Goal: Information Seeking & Learning: Learn about a topic

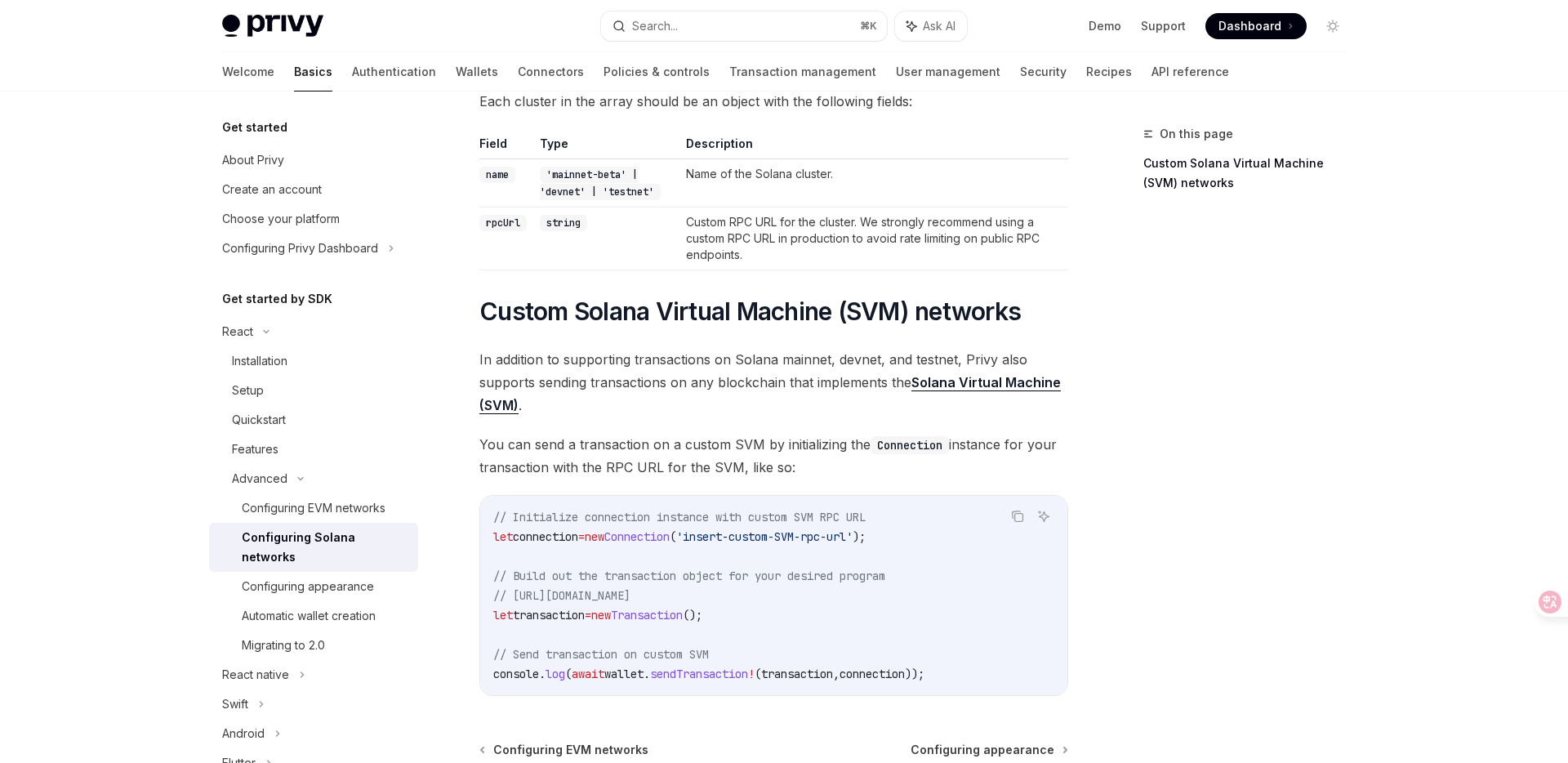
scroll to position [472, 0]
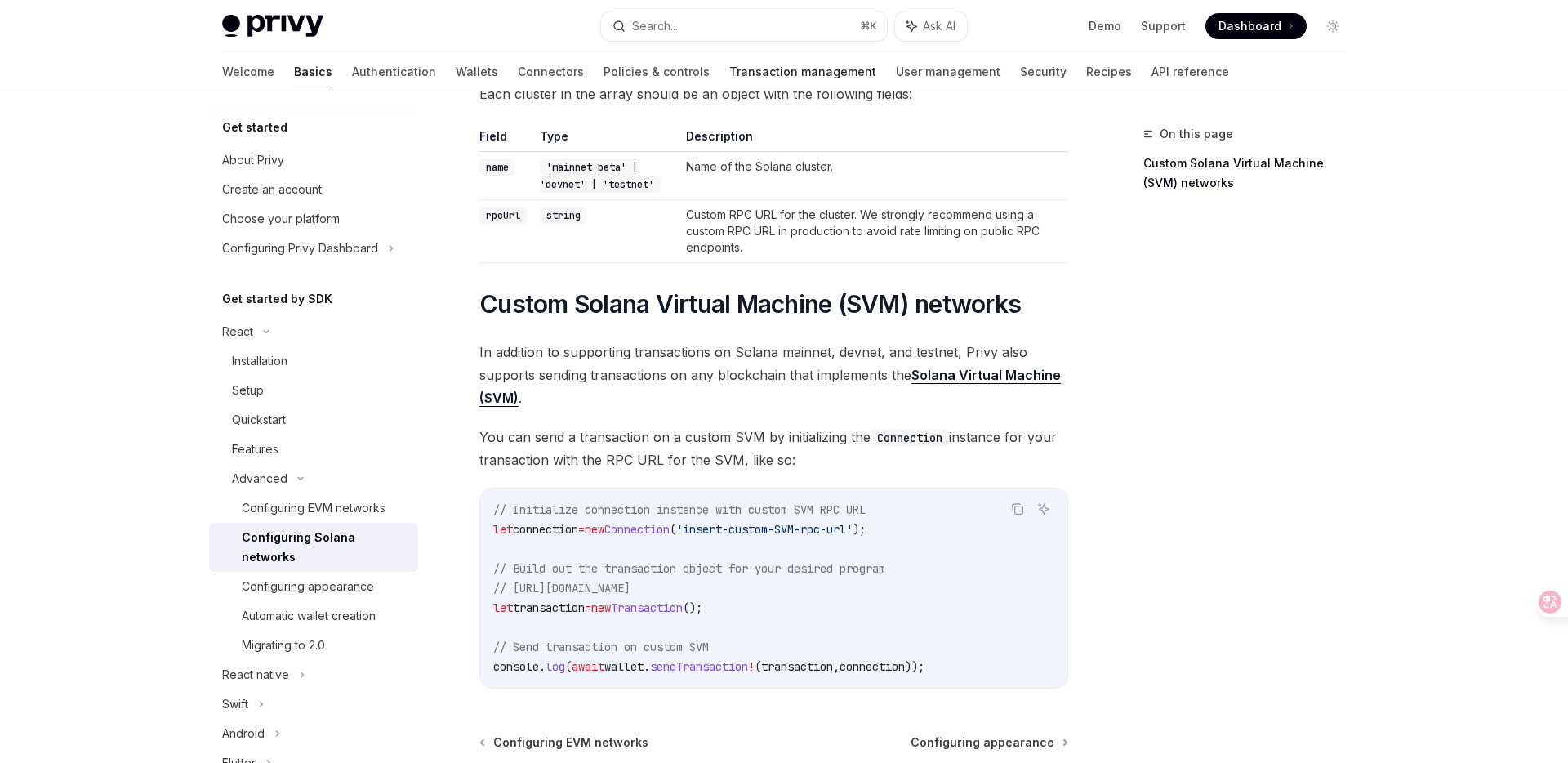
click at [729, 71] on link "Transaction management" at bounding box center [803, 72] width 147 height 39
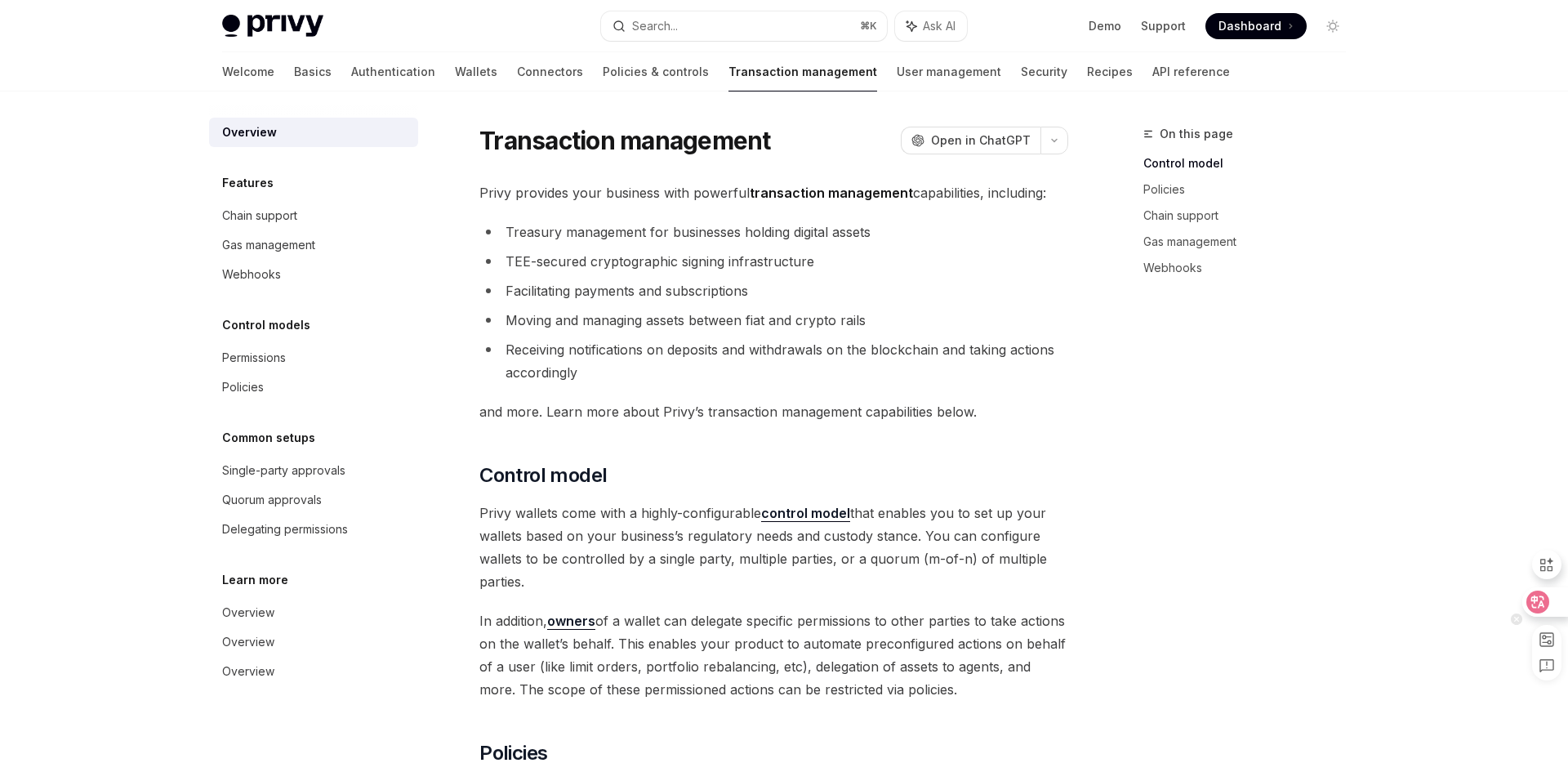
click at [1540, 603] on icon at bounding box center [1537, 602] width 14 height 13
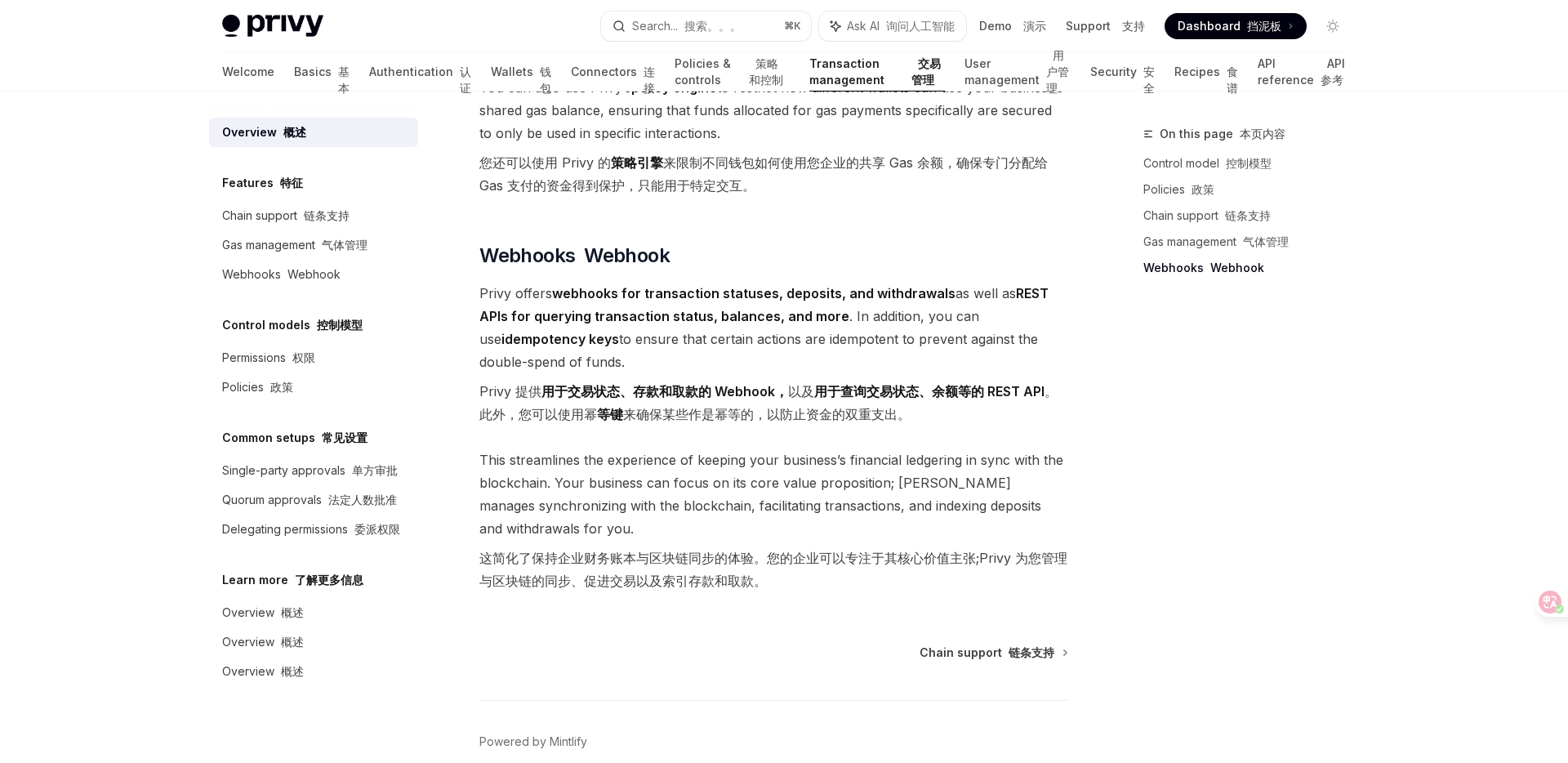
scroll to position [2419, 0]
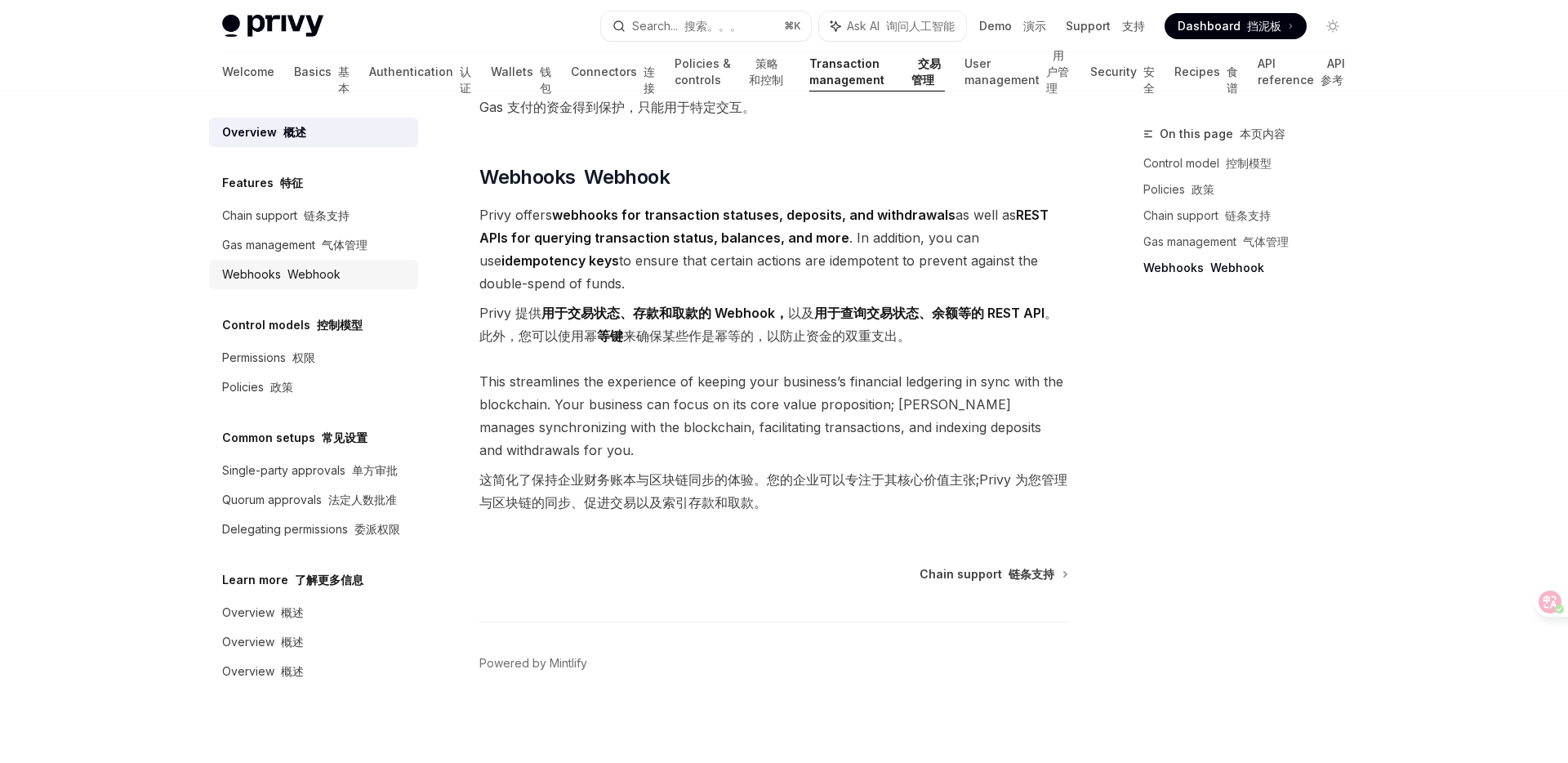
click at [311, 275] on font "Webhook" at bounding box center [314, 273] width 54 height 14
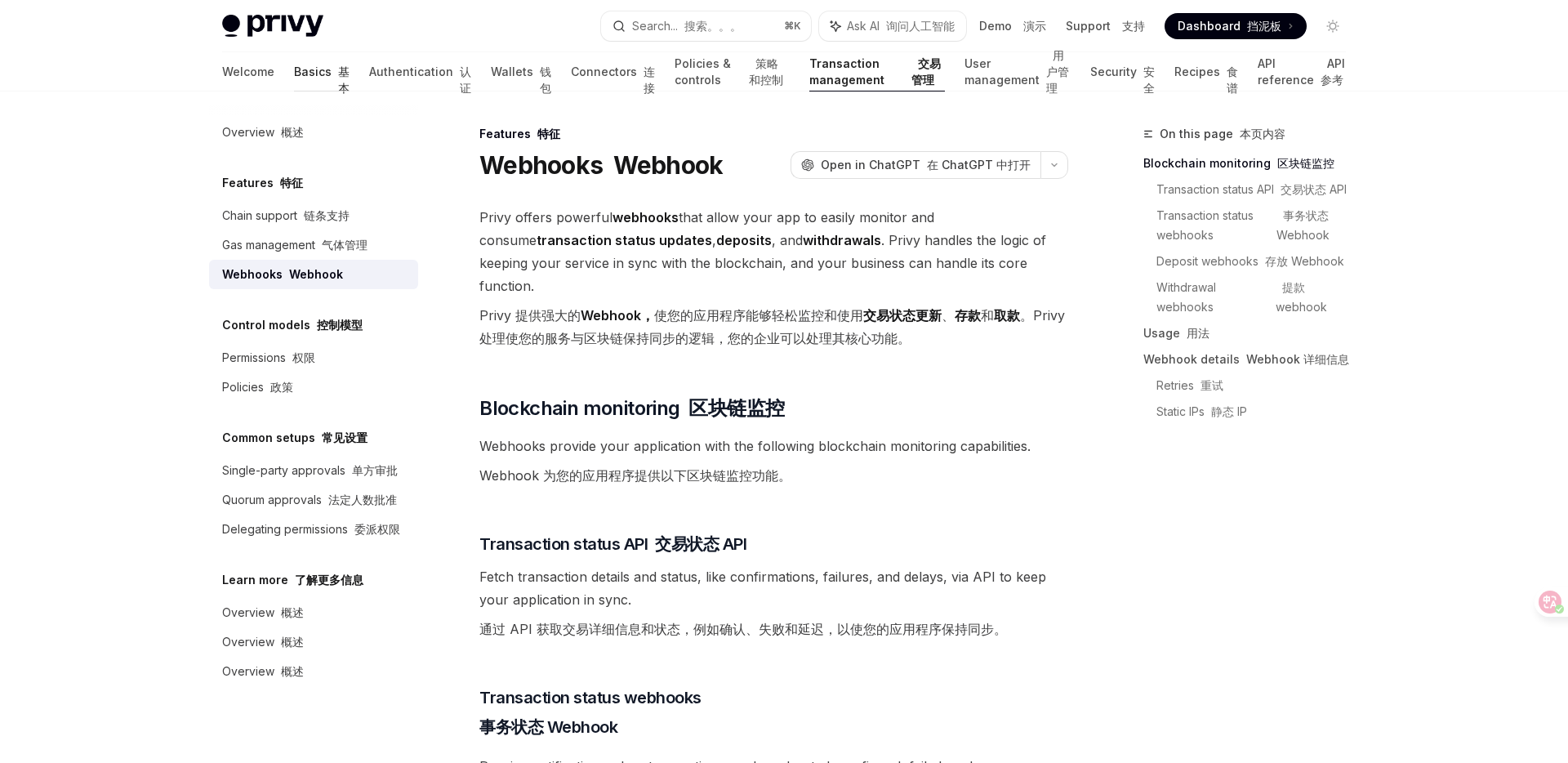
click at [294, 70] on link "Basics 基本" at bounding box center [321, 72] width 55 height 39
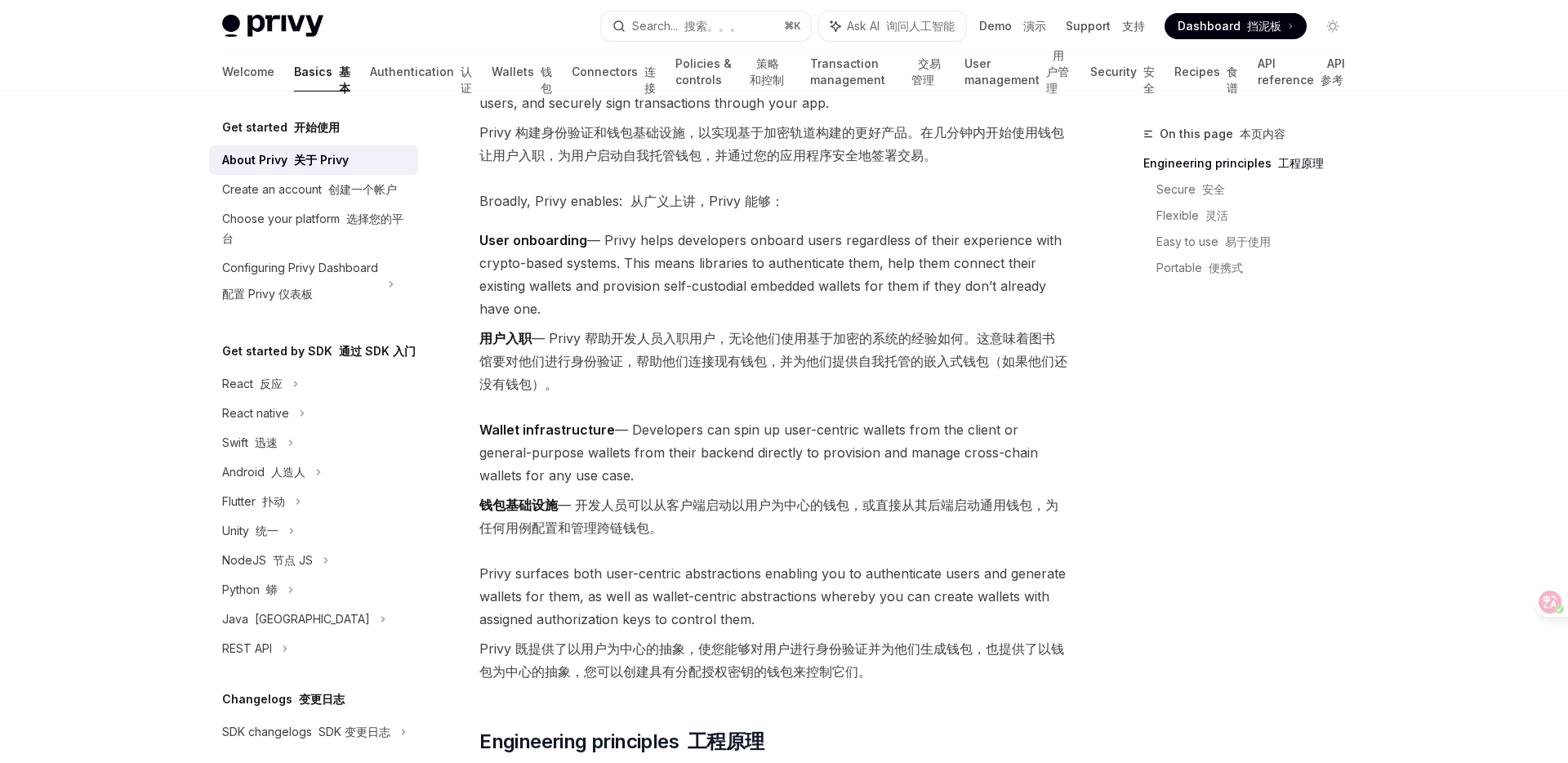
scroll to position [230, 0]
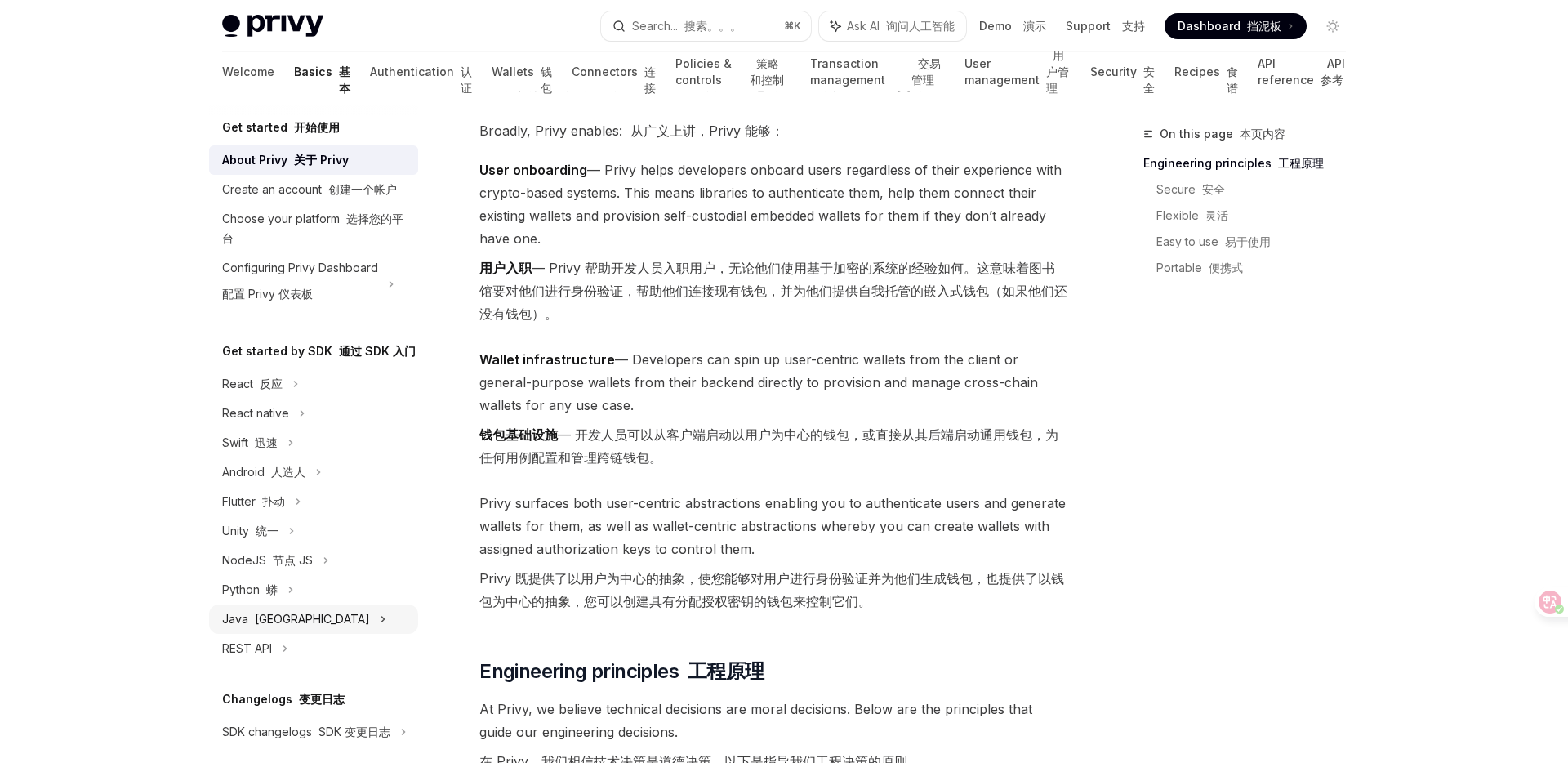
click at [276, 623] on font "[GEOGRAPHIC_DATA]" at bounding box center [312, 618] width 115 height 14
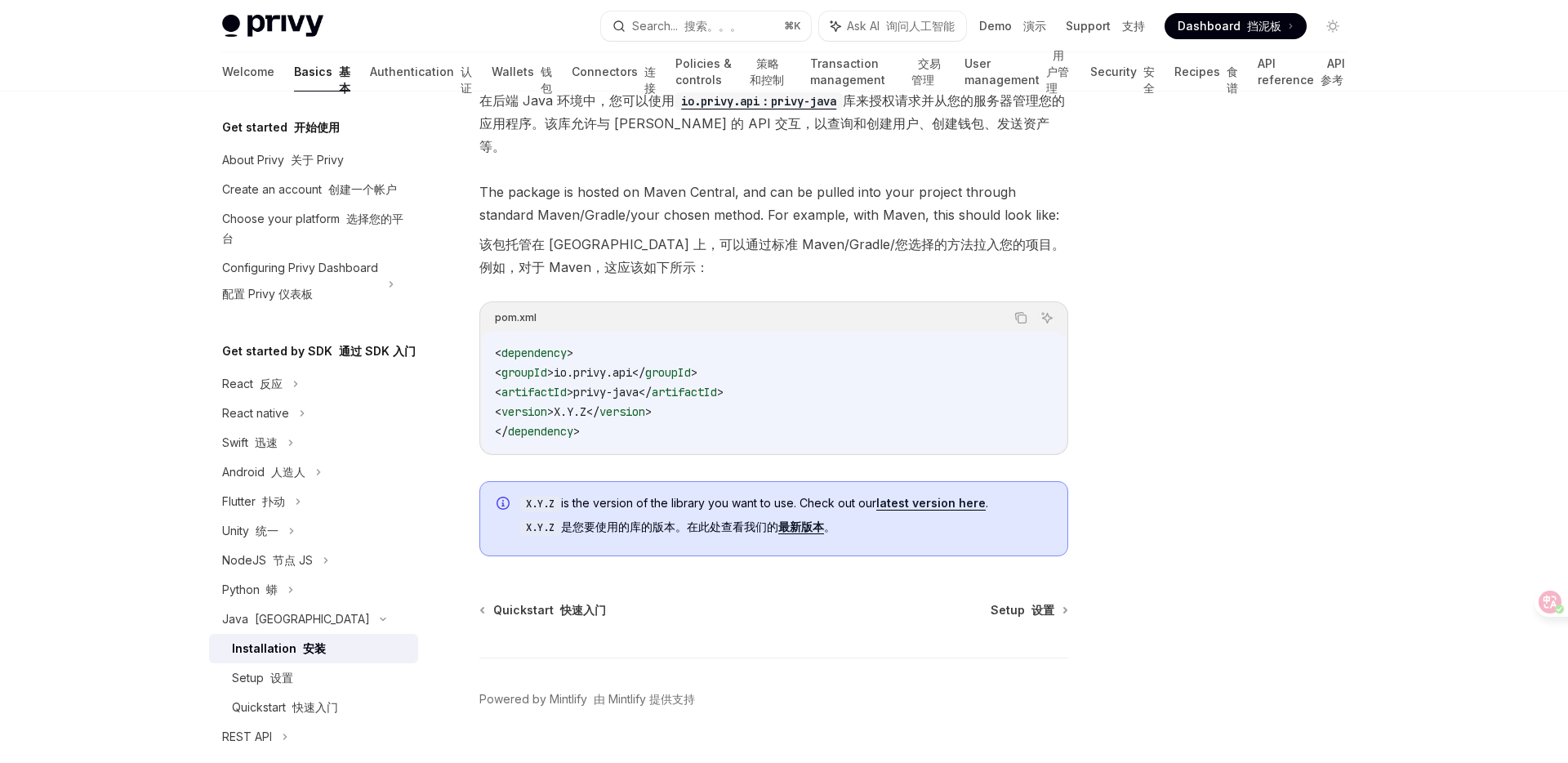
scroll to position [205, 0]
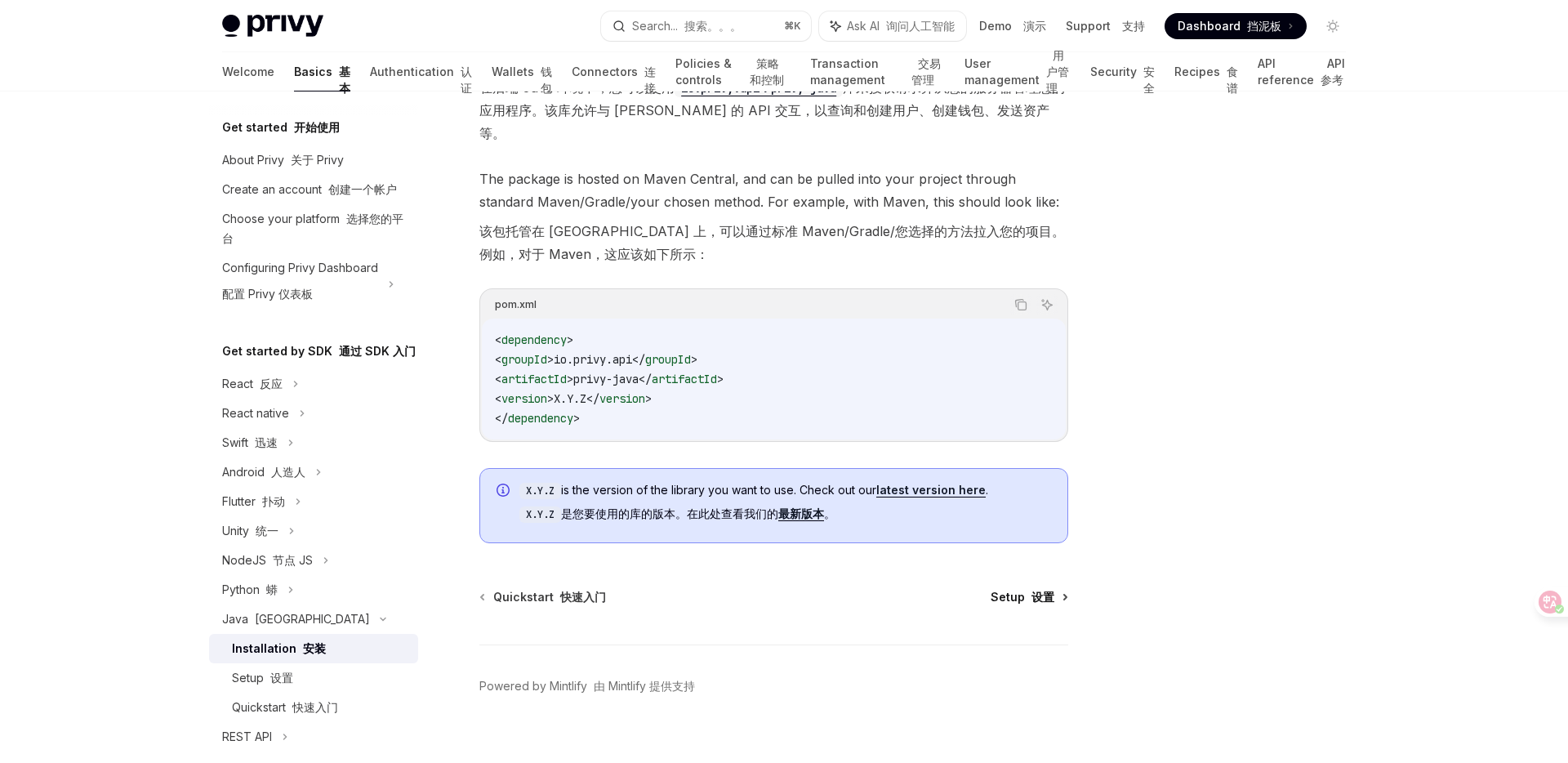
click at [1031, 590] on font "设置" at bounding box center [1042, 596] width 23 height 14
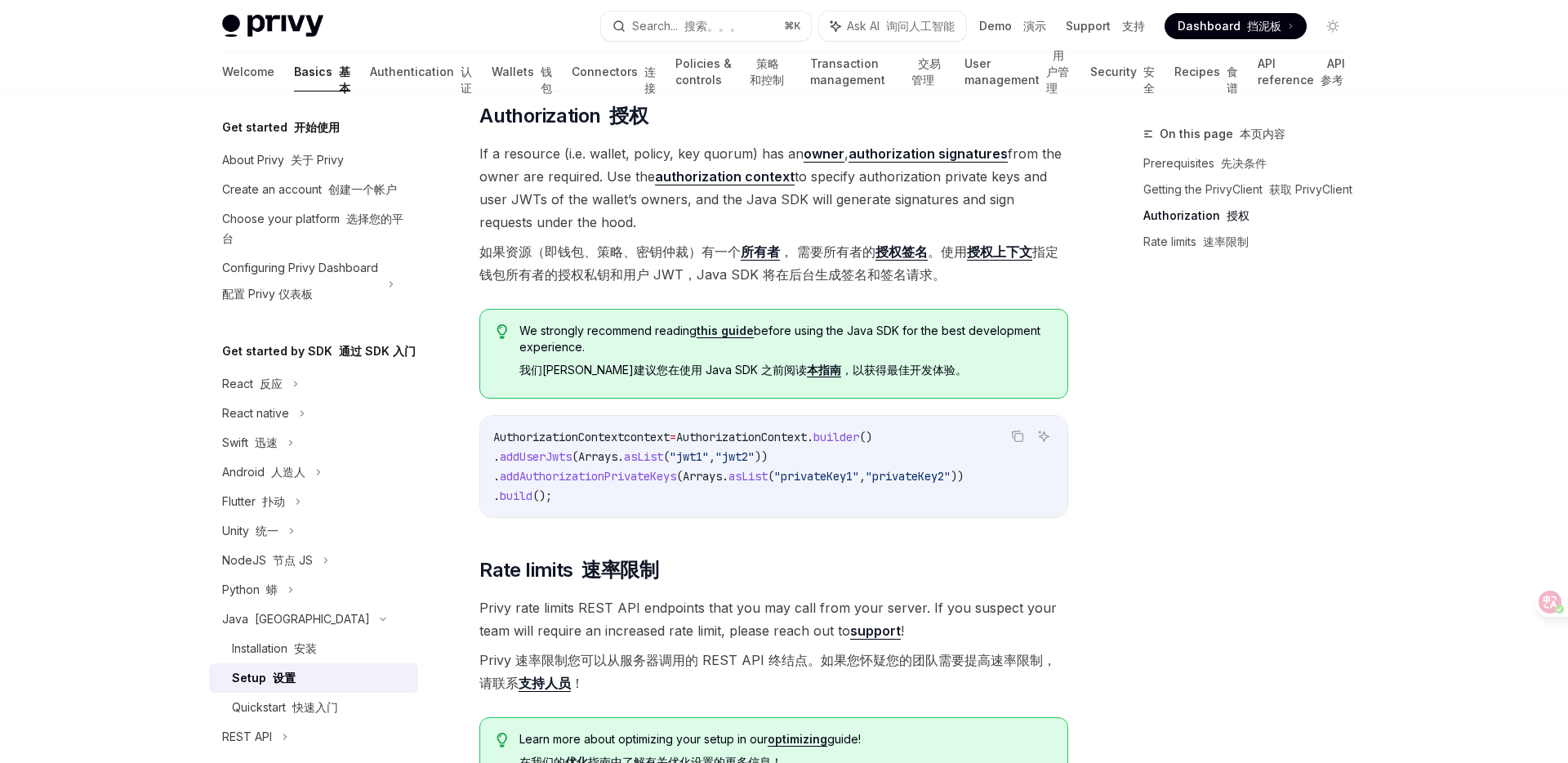
scroll to position [1091, 0]
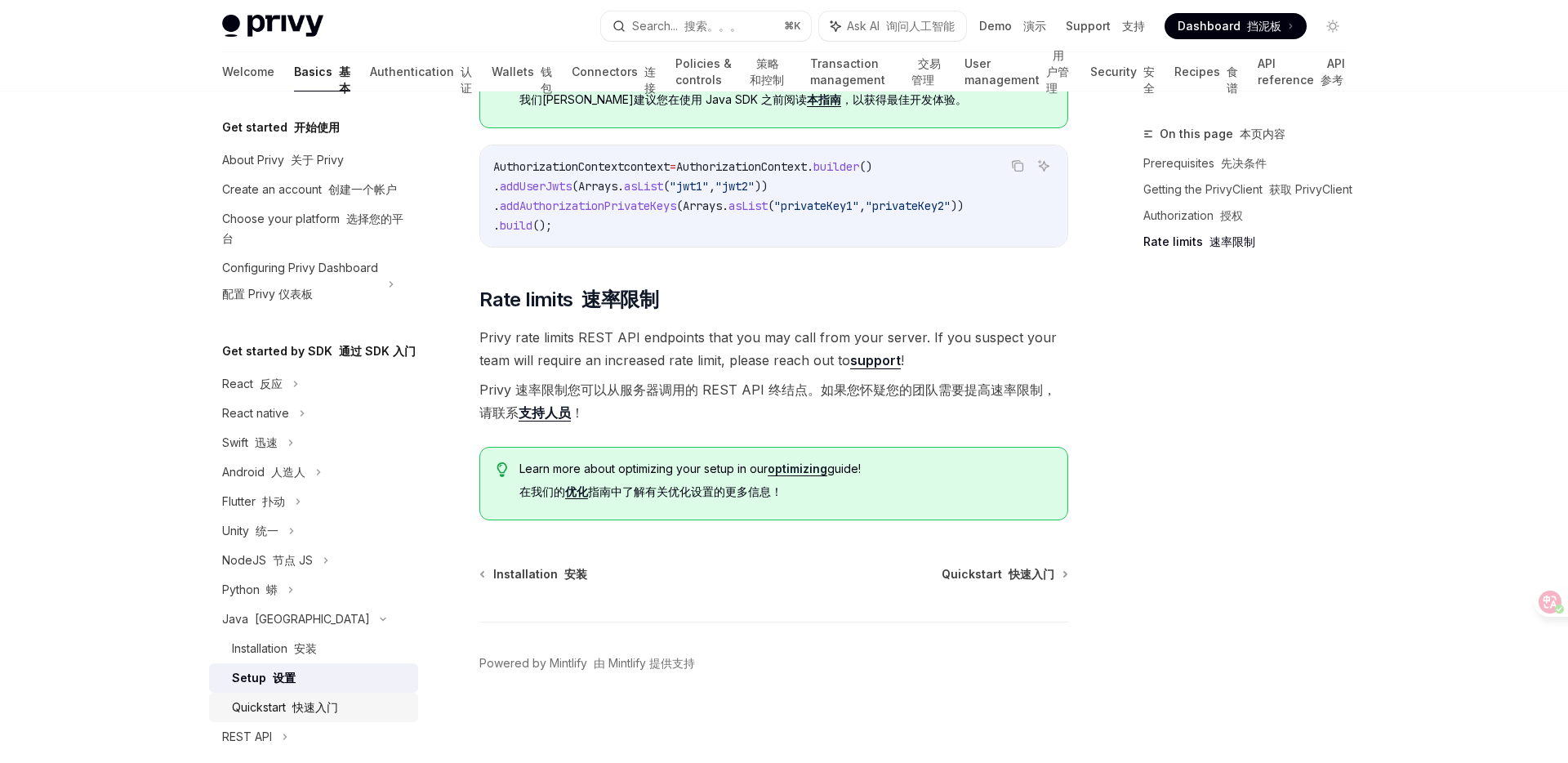
click at [315, 709] on font "快速入门" at bounding box center [315, 707] width 45 height 14
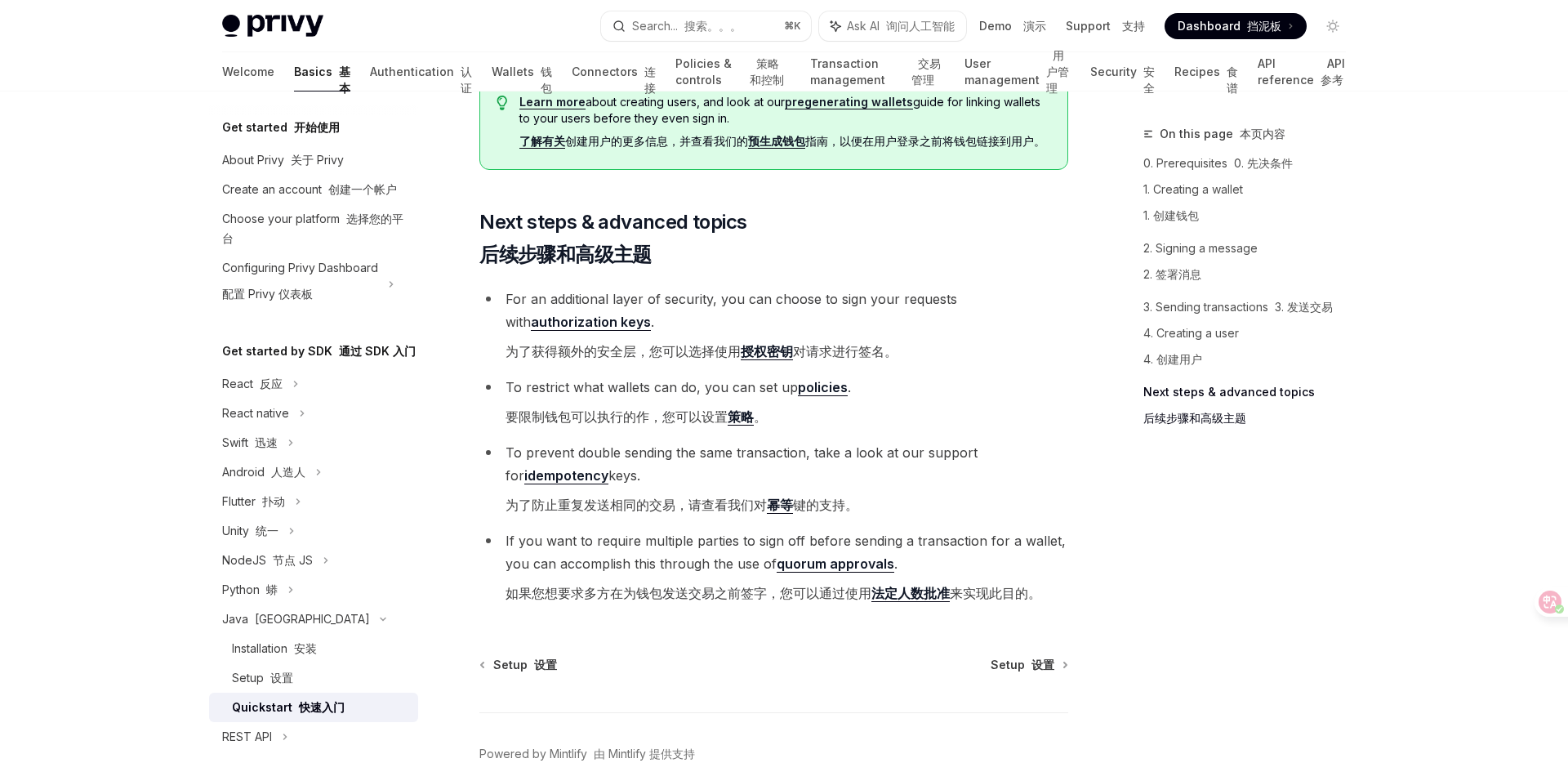
scroll to position [4011, 0]
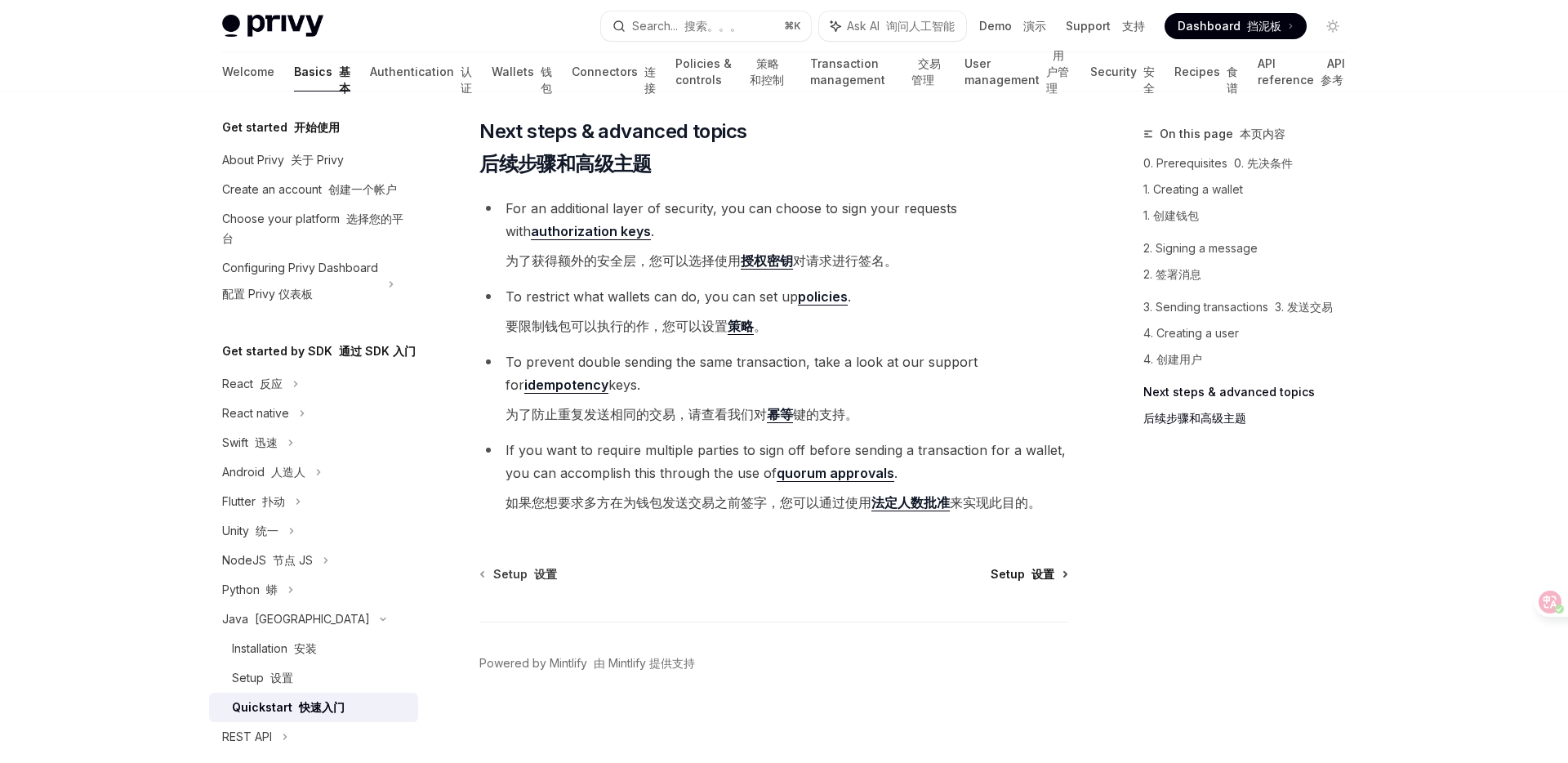
click at [1027, 572] on font at bounding box center [1027, 573] width 6 height 14
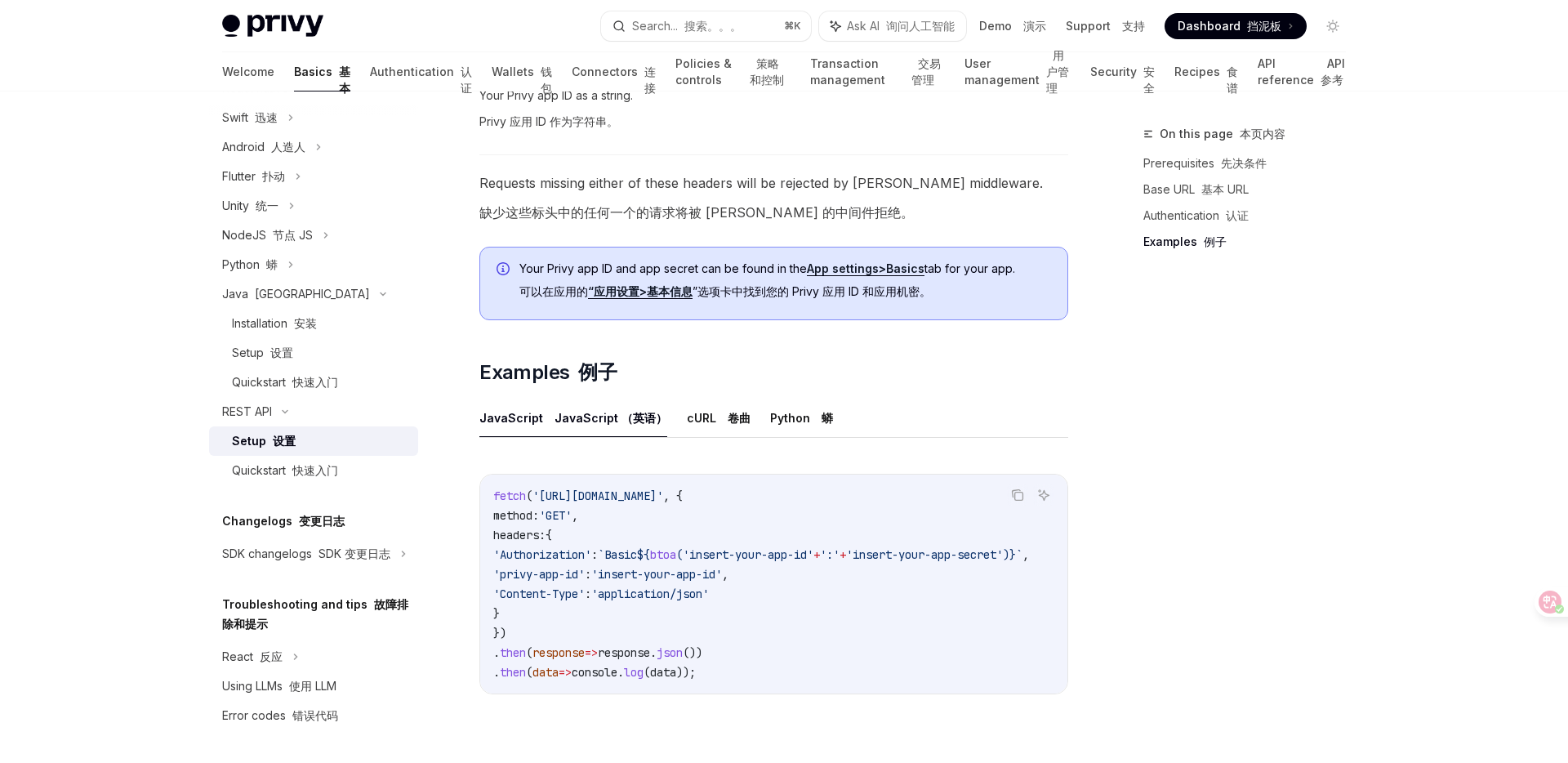
scroll to position [1160, 0]
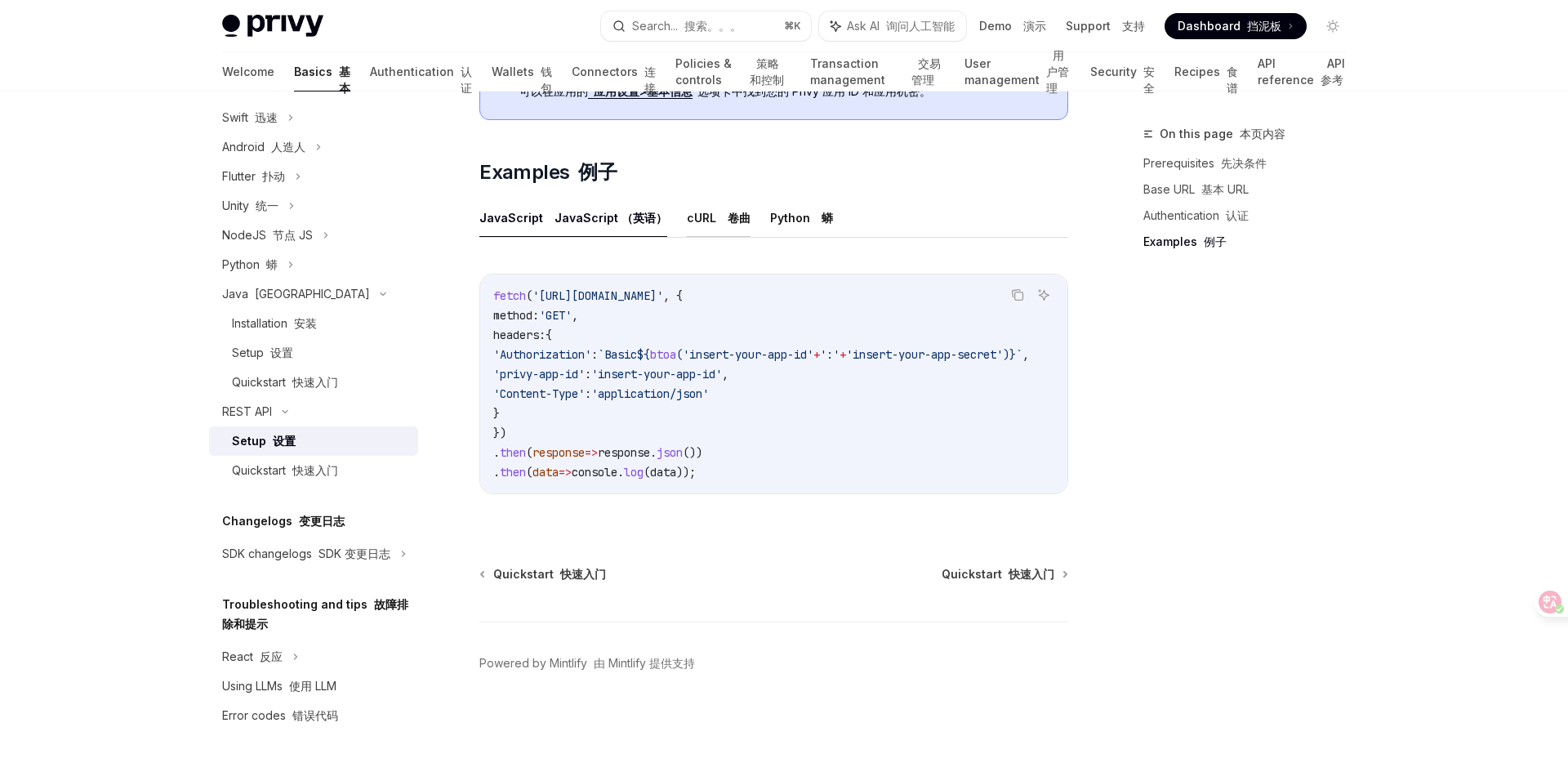
click at [705, 218] on button "cURL 卷曲" at bounding box center [718, 218] width 63 height 38
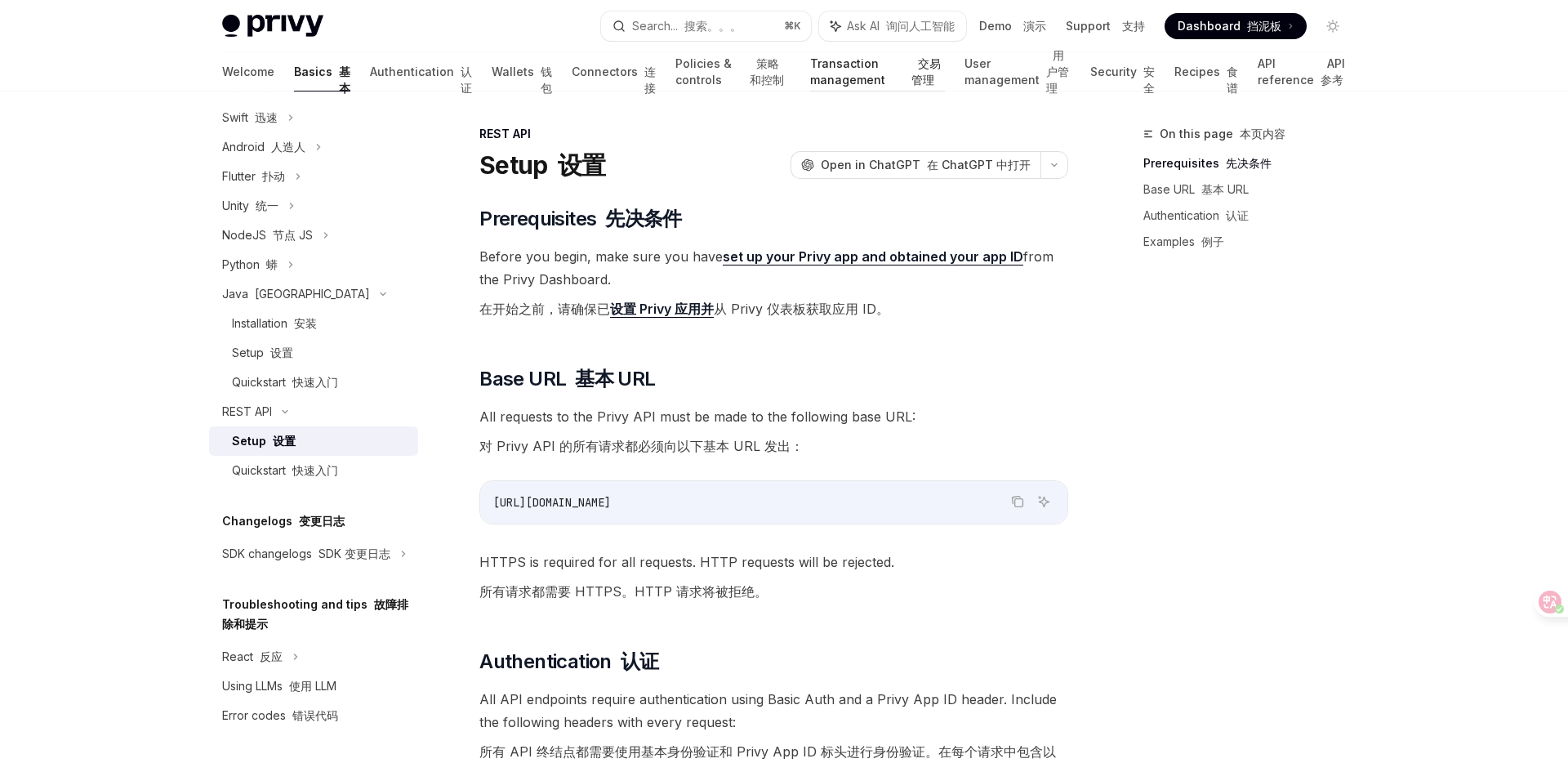
click at [911, 70] on font "交易管理" at bounding box center [926, 71] width 29 height 30
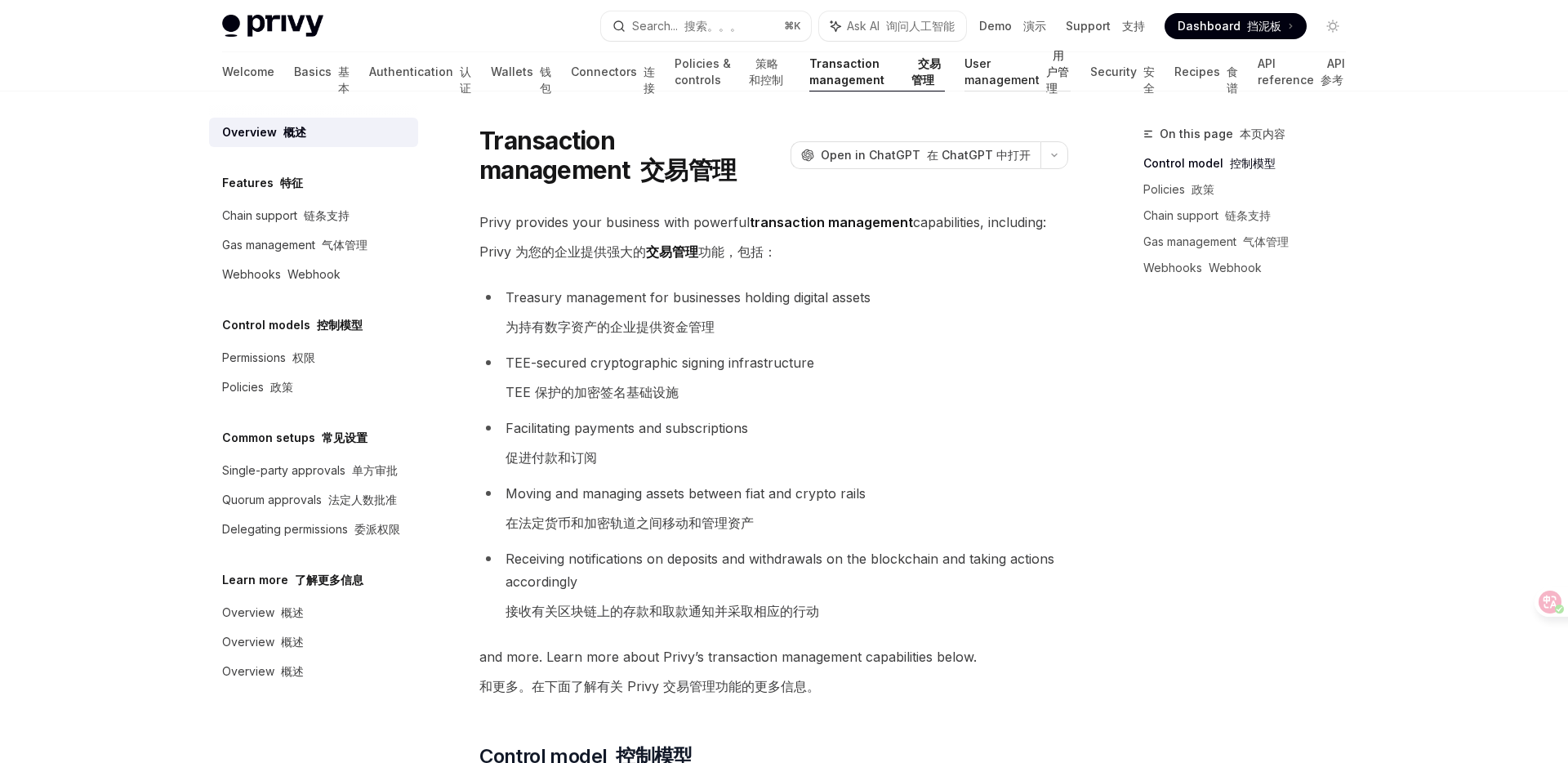
click at [985, 75] on link "User management 用户管理" at bounding box center [1018, 72] width 107 height 39
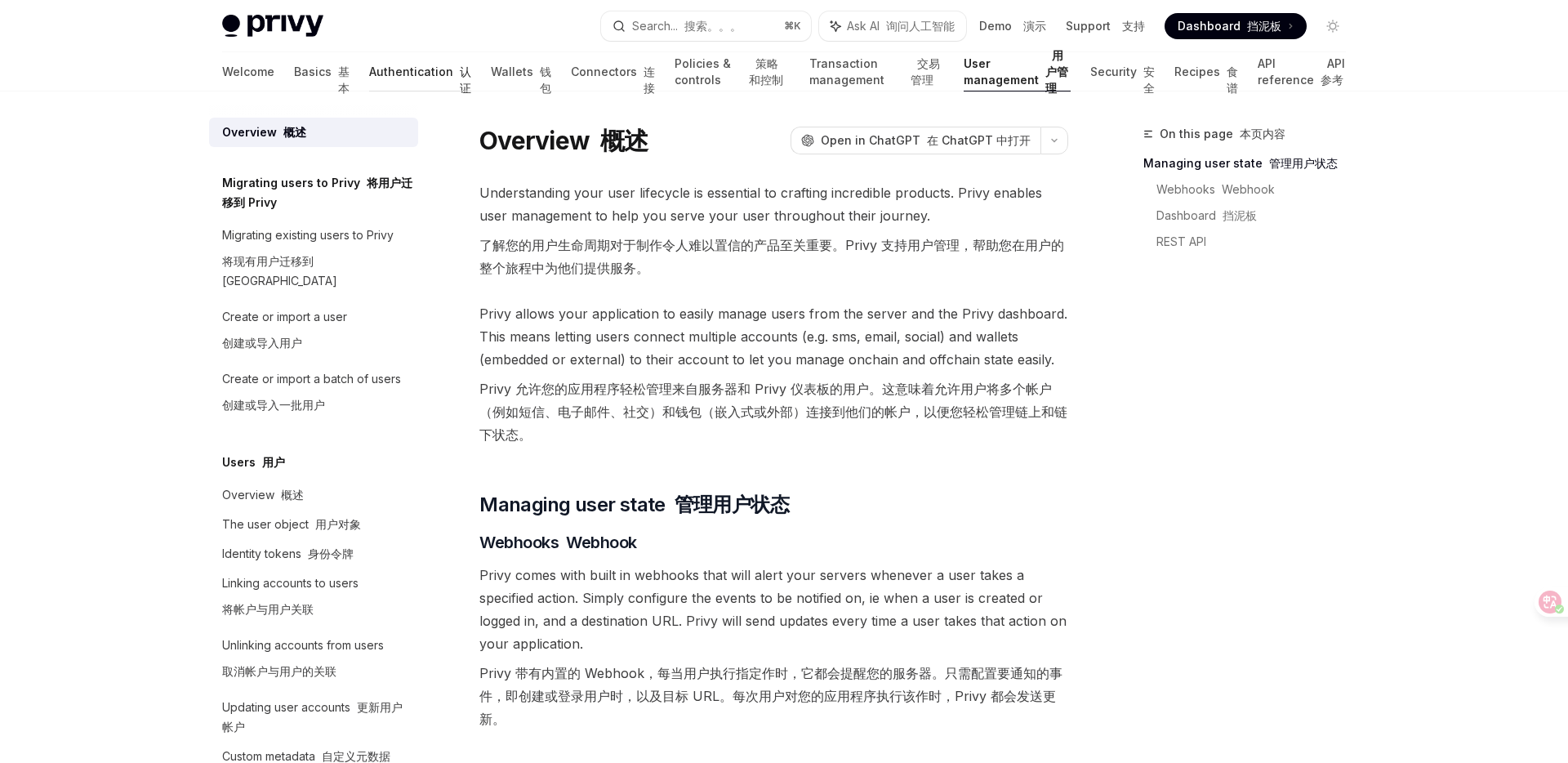
click at [369, 69] on link "Authentication 认证" at bounding box center [420, 72] width 102 height 39
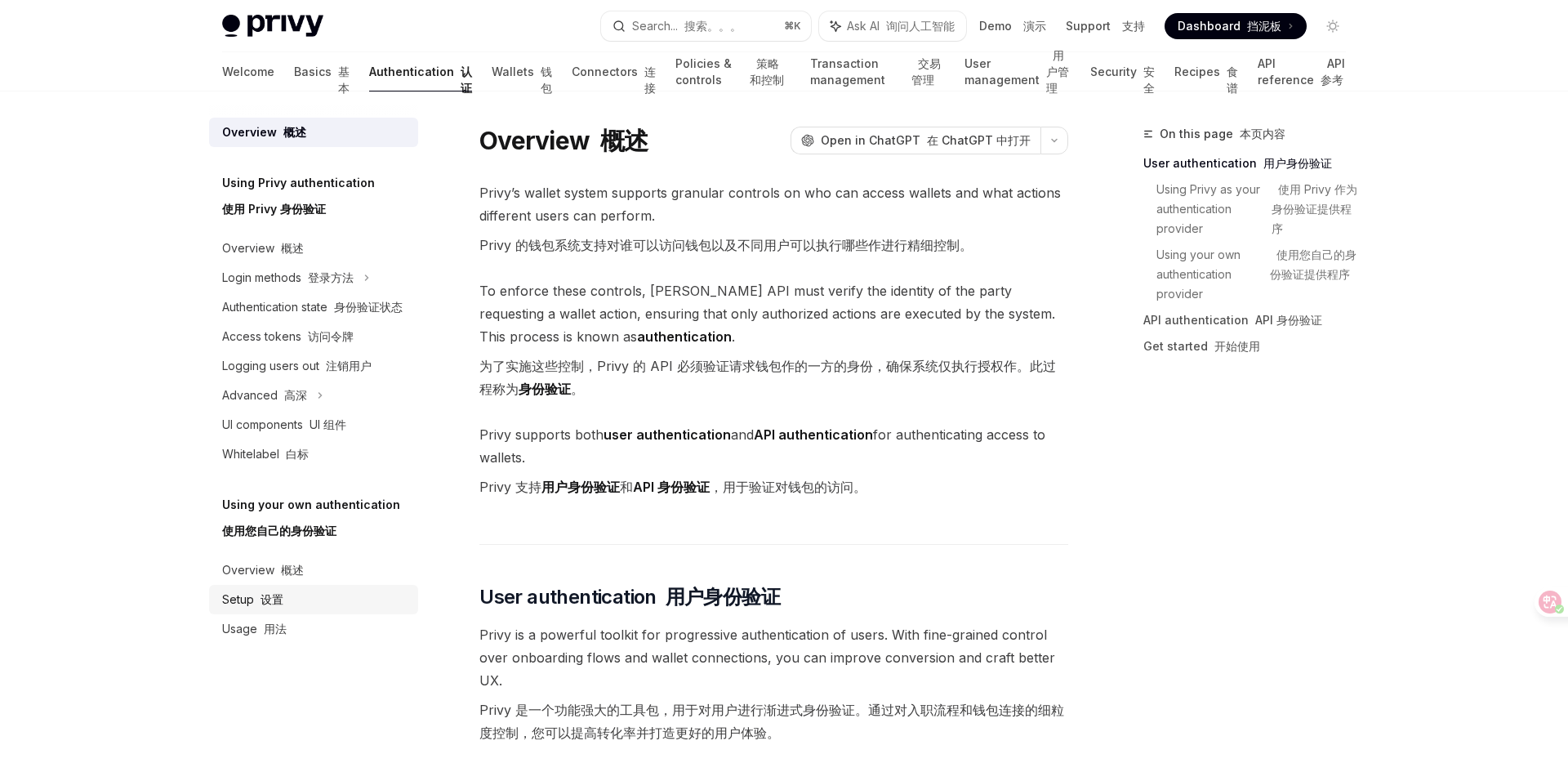
click at [257, 602] on font at bounding box center [257, 599] width 6 height 14
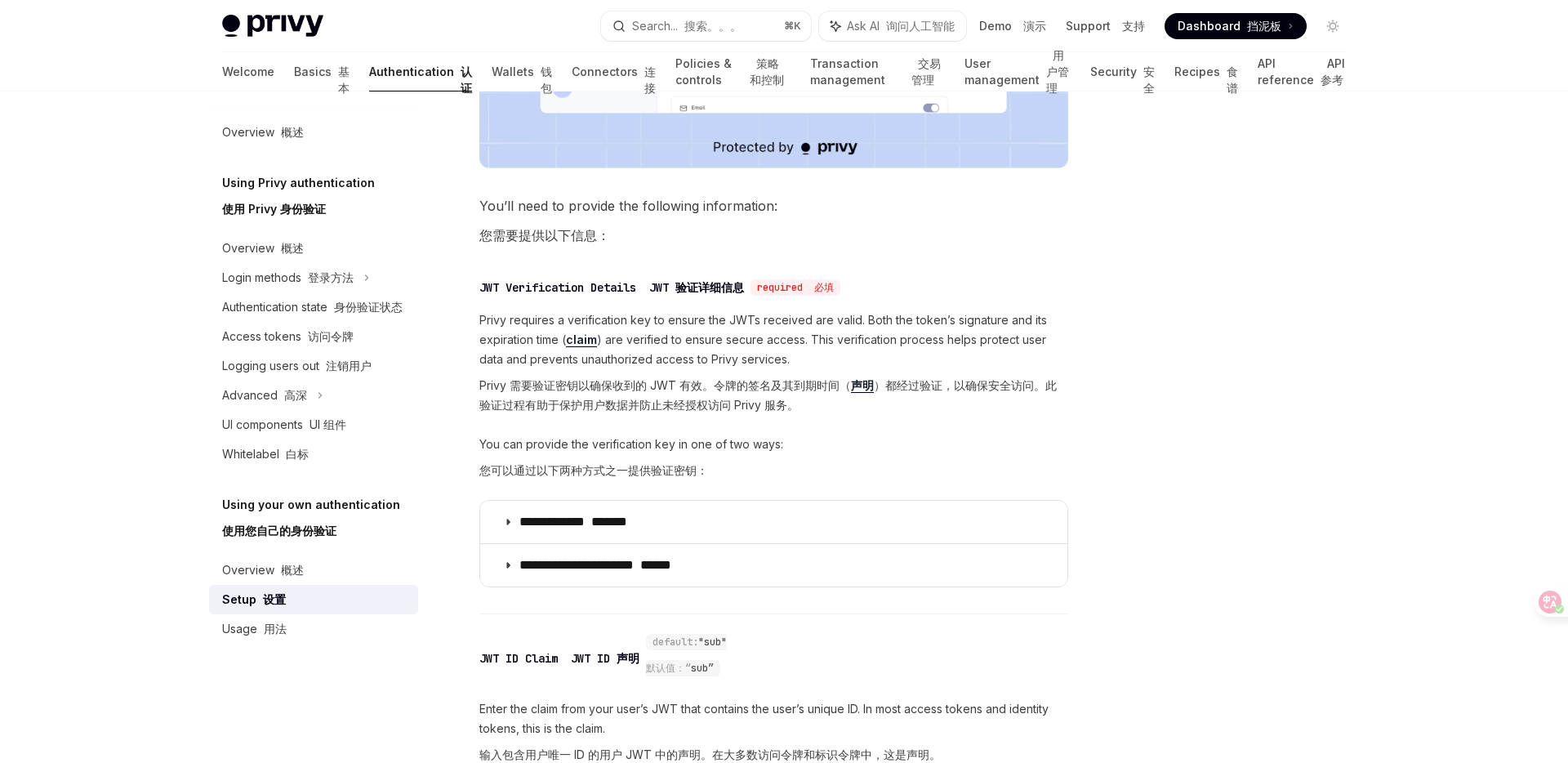
scroll to position [1015, 0]
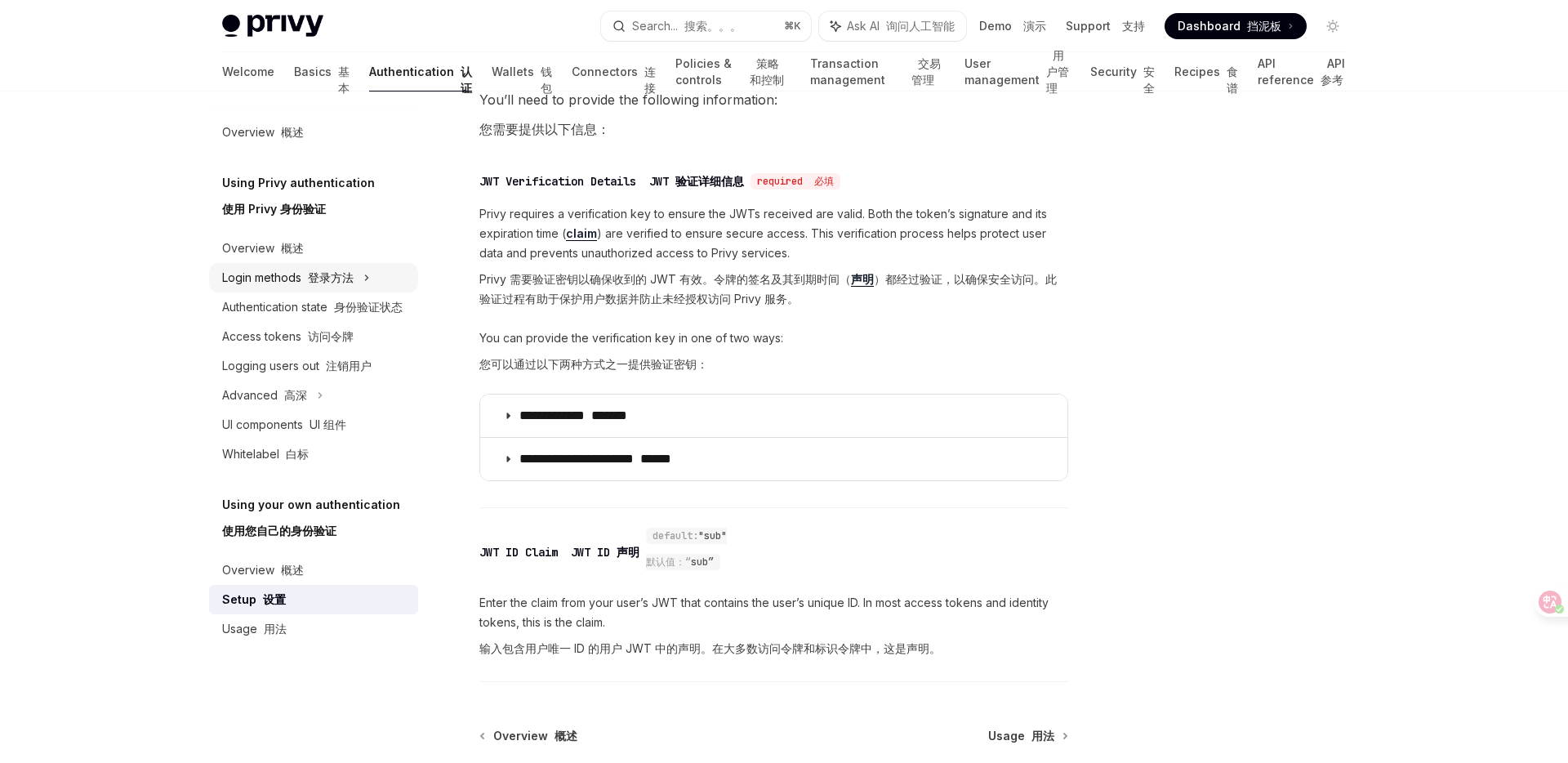
click at [365, 284] on icon at bounding box center [366, 278] width 6 height 20
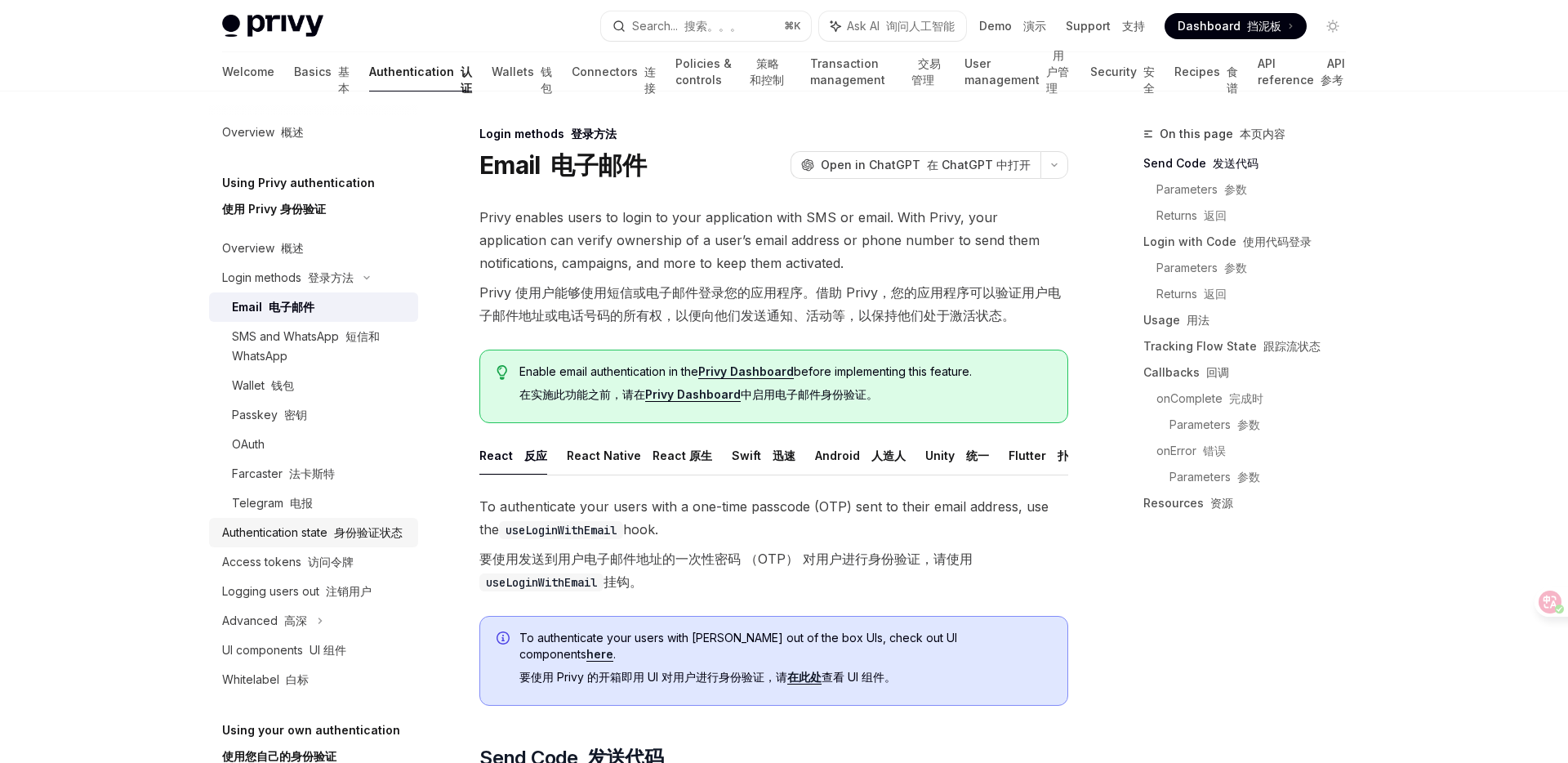
click at [349, 542] on div "Authentication state 身份验证状态" at bounding box center [312, 533] width 180 height 20
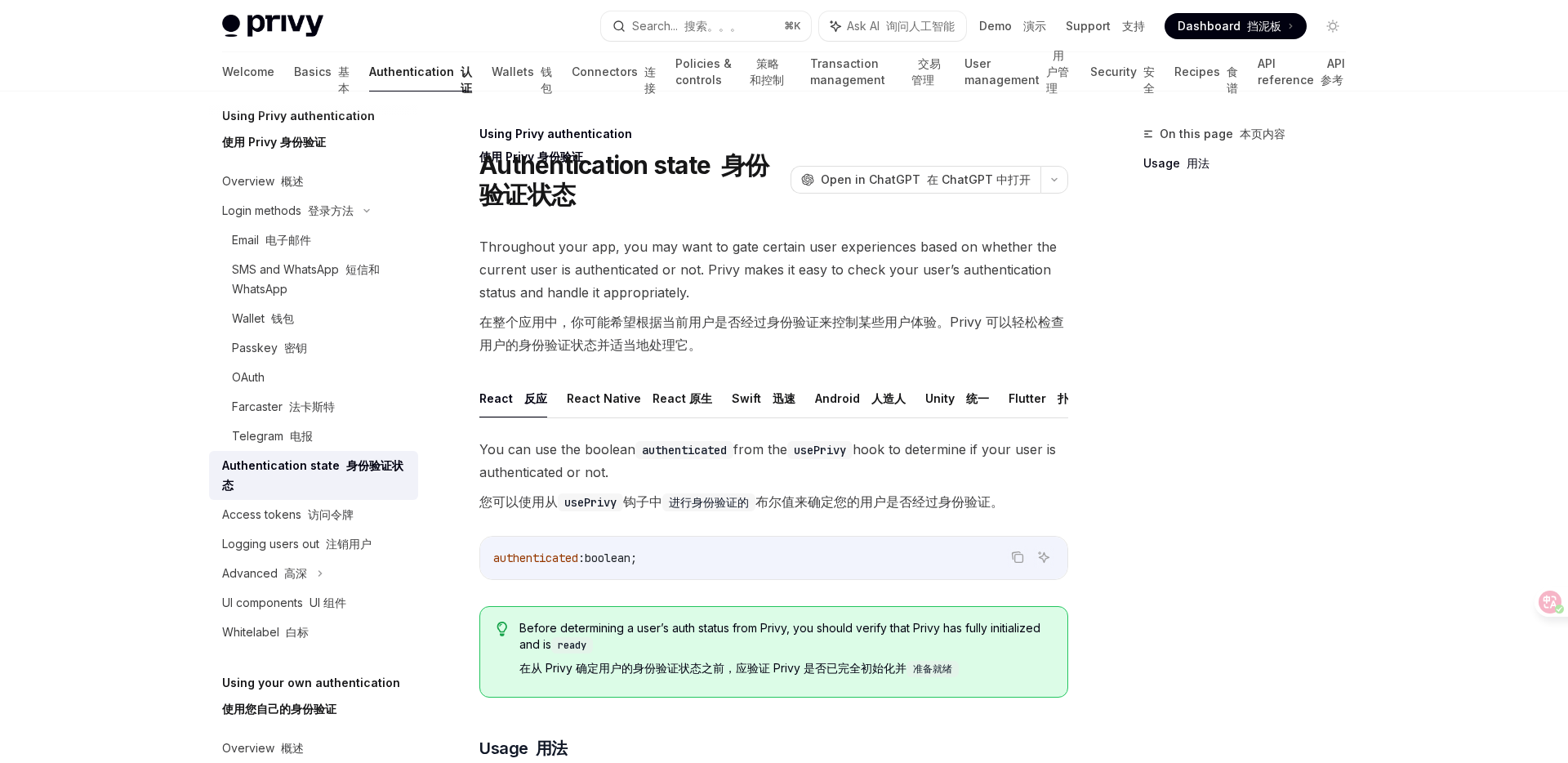
scroll to position [76, 0]
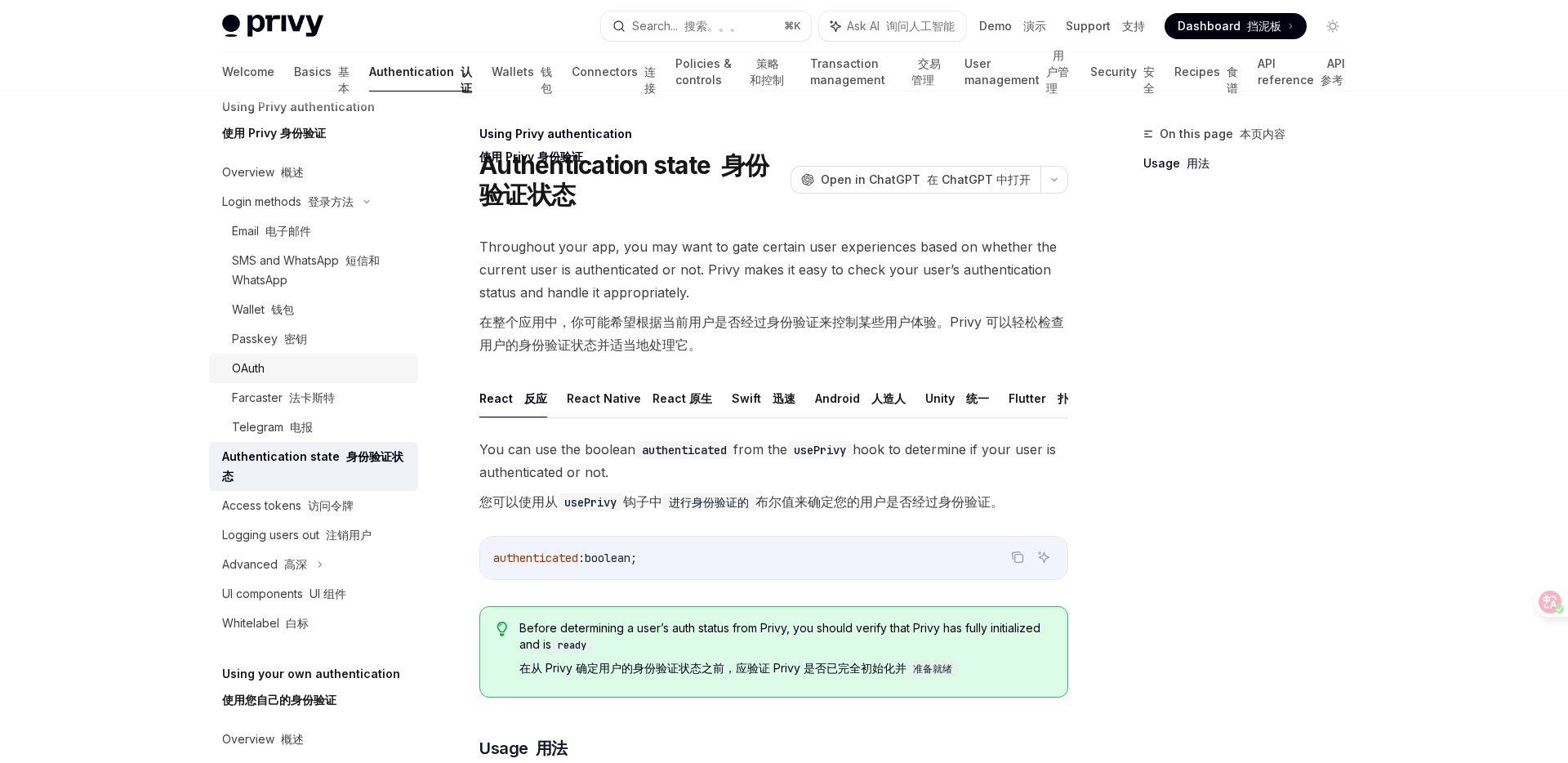
click at [261, 371] on div "OAuth" at bounding box center [248, 368] width 33 height 20
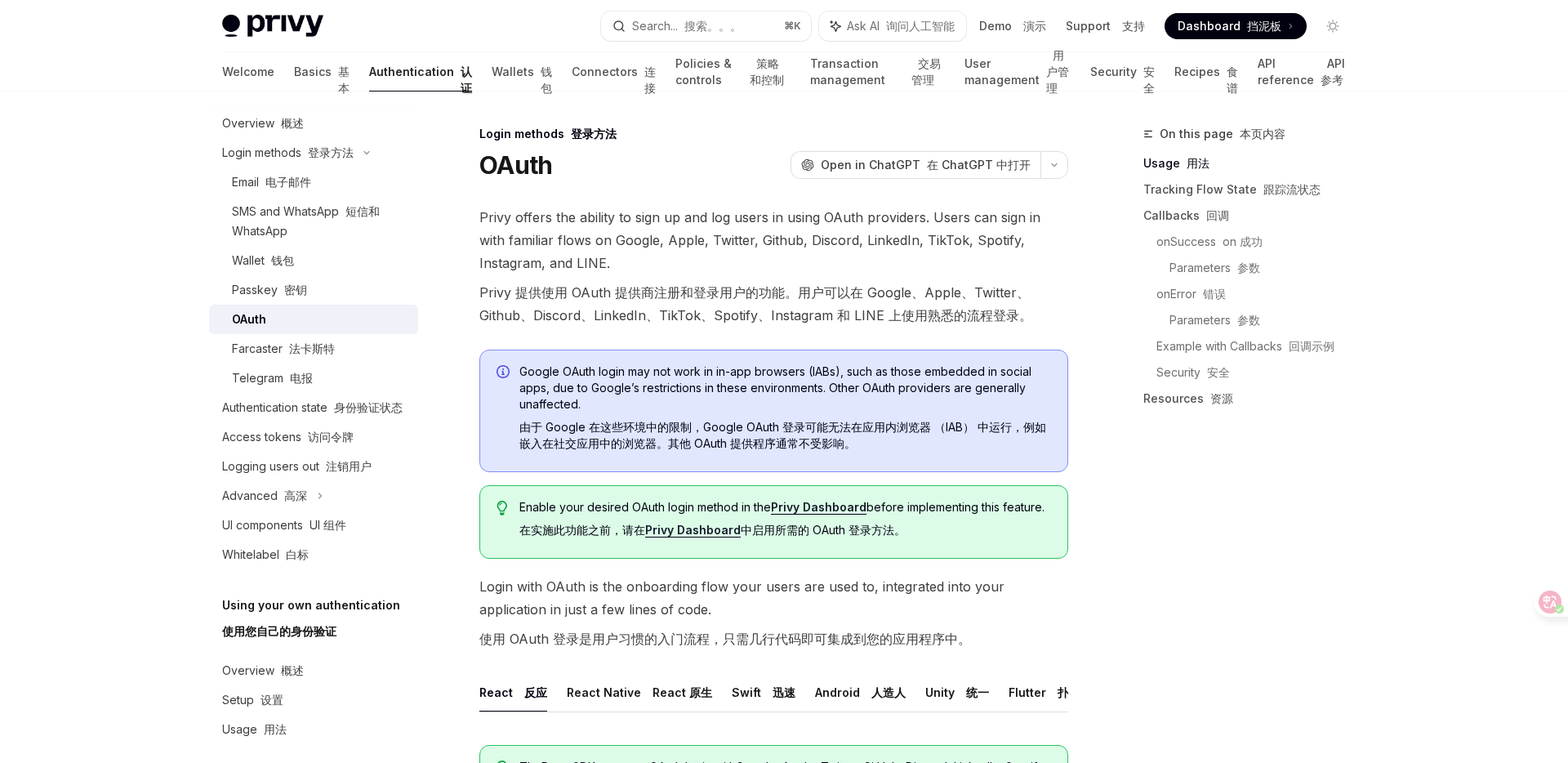
scroll to position [139, 0]
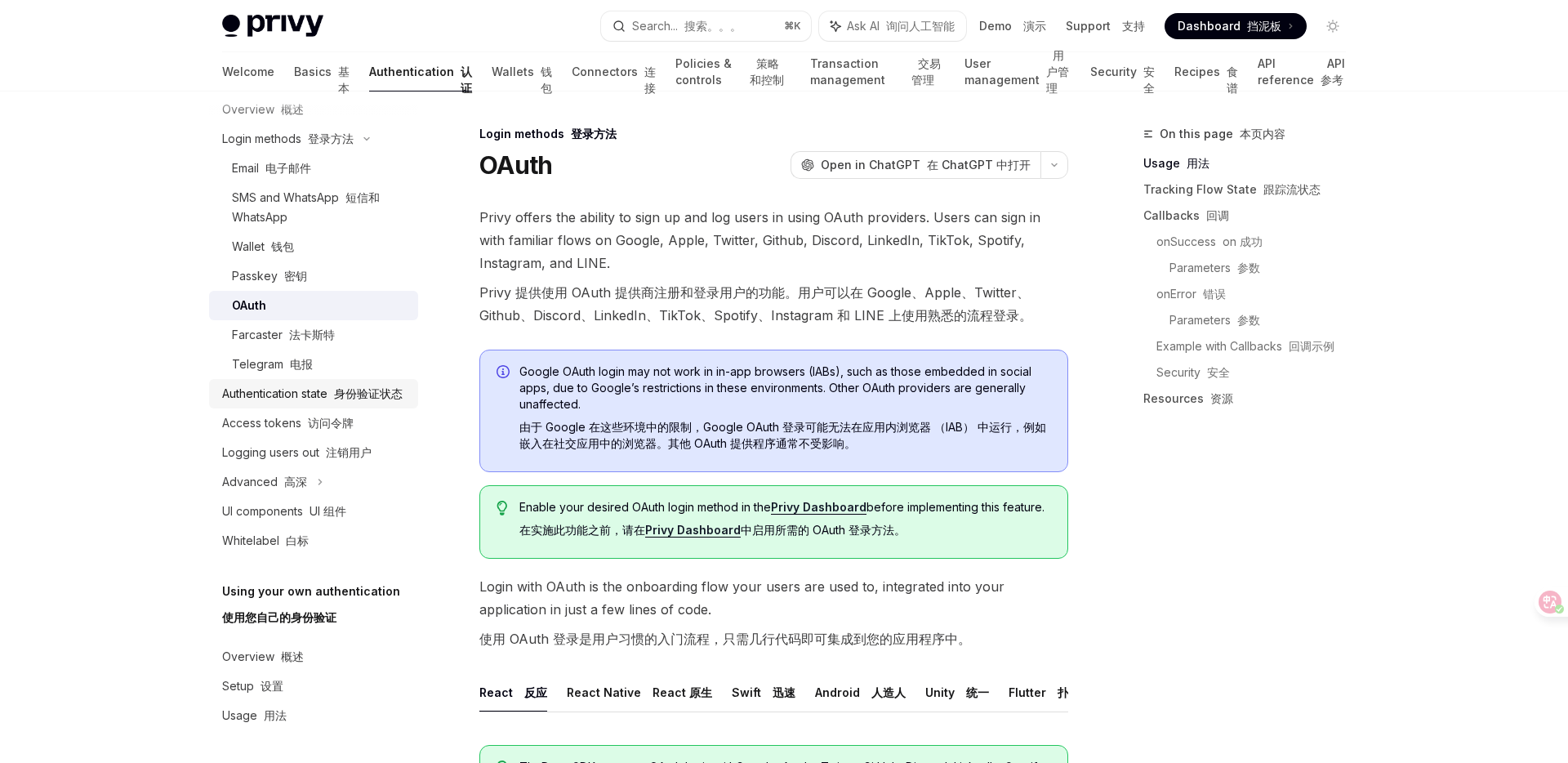
click at [276, 393] on div "Authentication state 身份验证状态" at bounding box center [312, 394] width 180 height 20
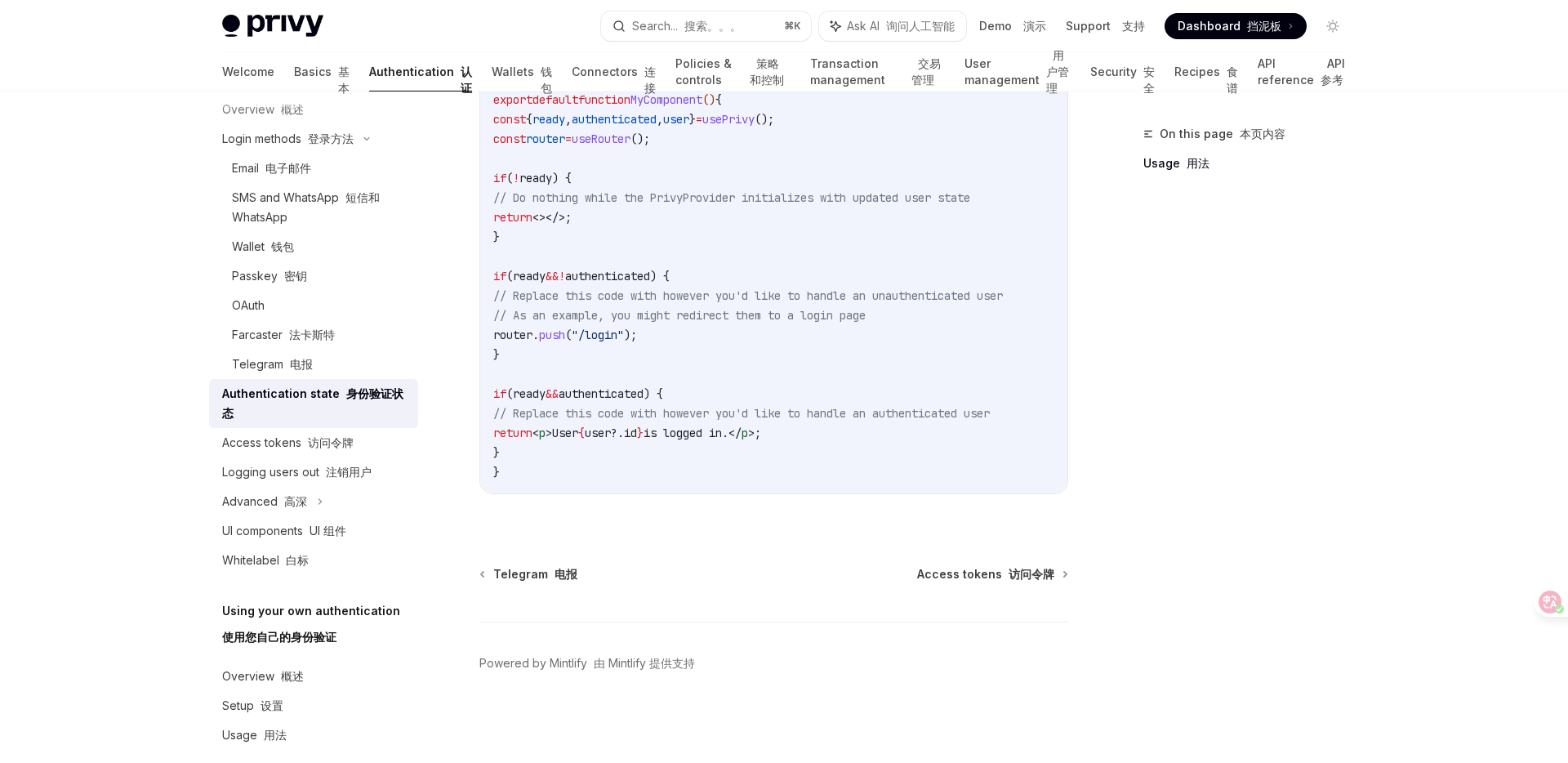
scroll to position [783, 0]
click at [288, 707] on div "Setup 设置" at bounding box center [315, 706] width 186 height 20
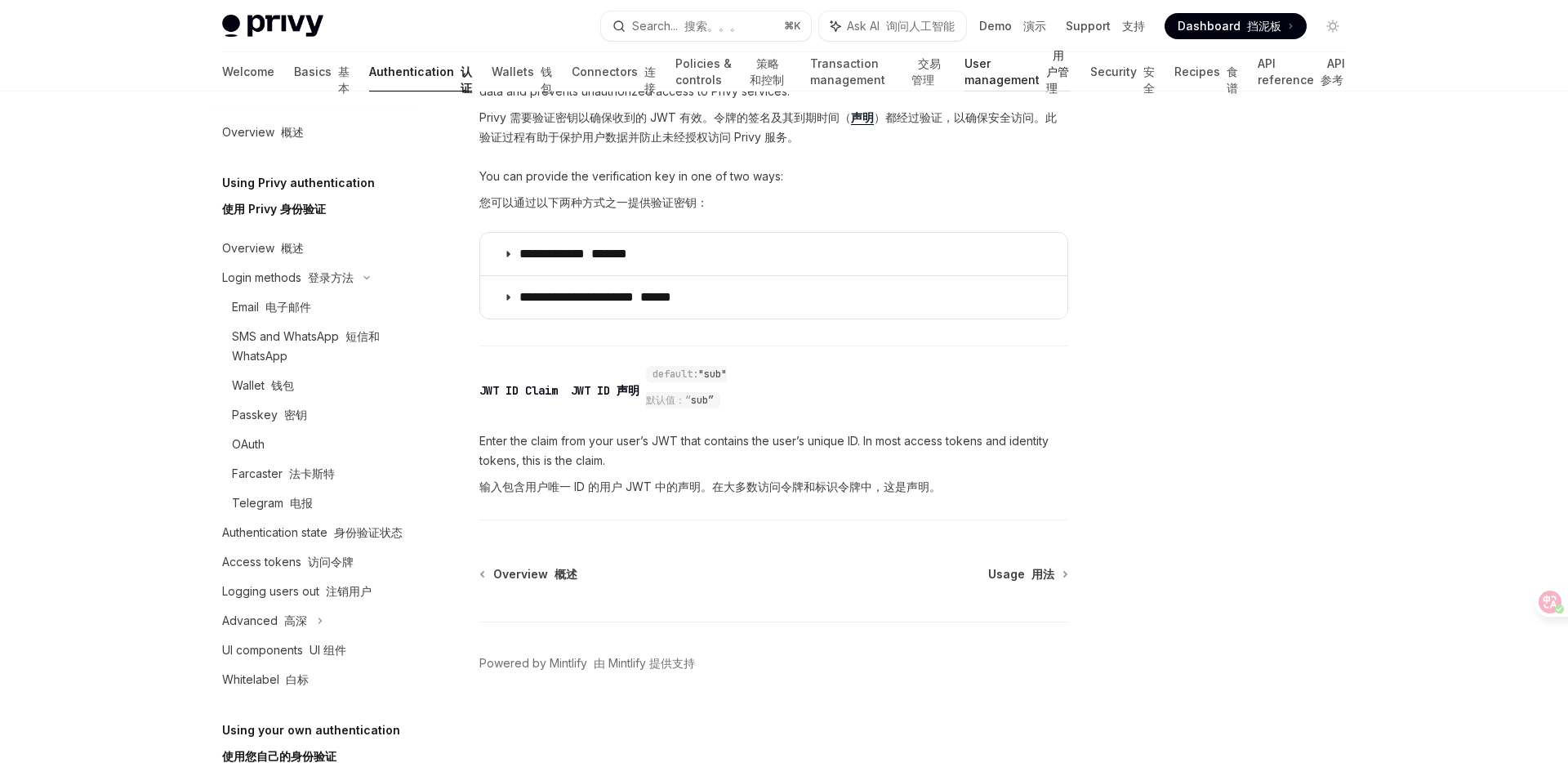
click at [1008, 80] on link "User management 用户管理" at bounding box center [1018, 72] width 107 height 39
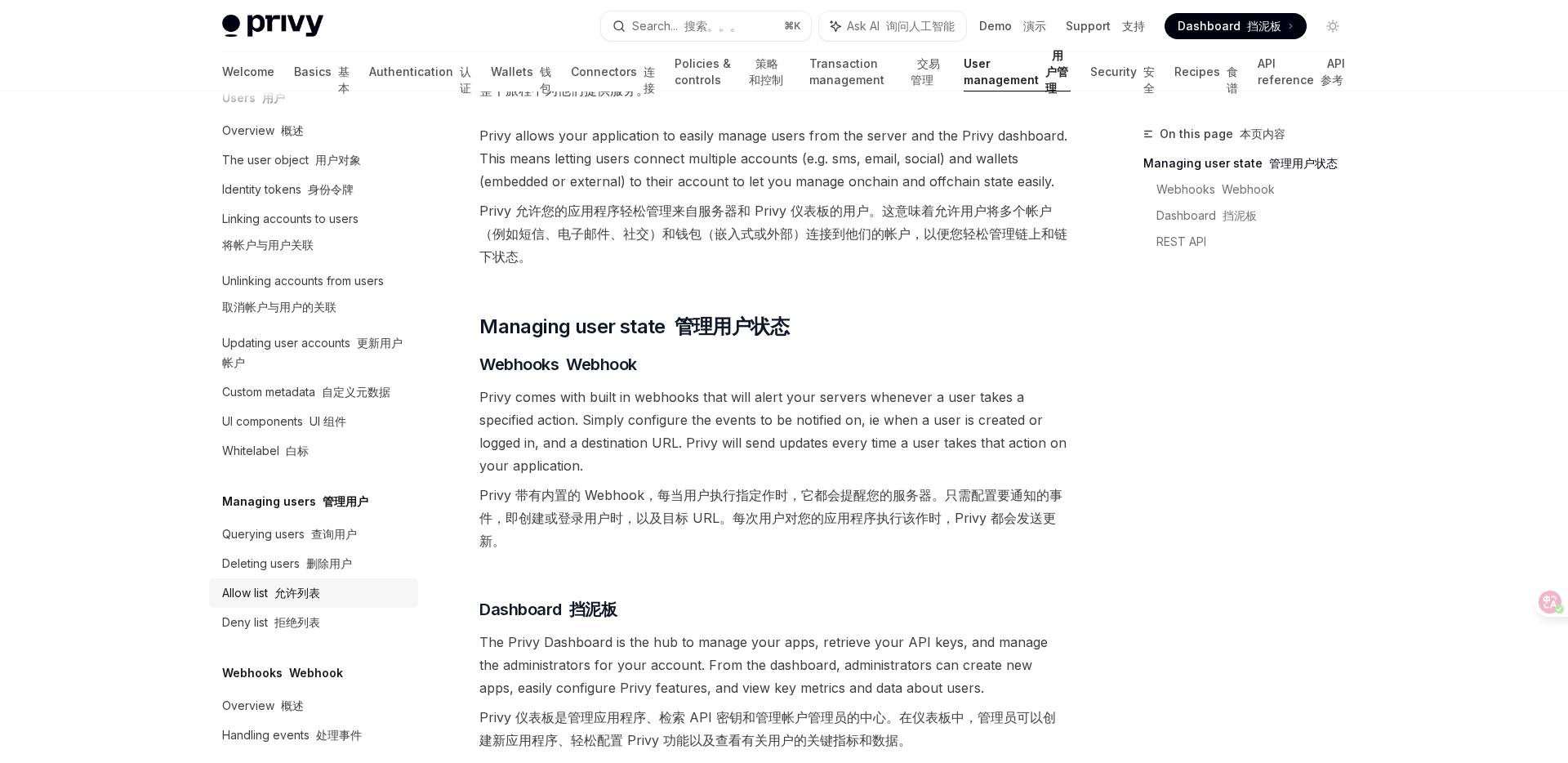
scroll to position [190, 0]
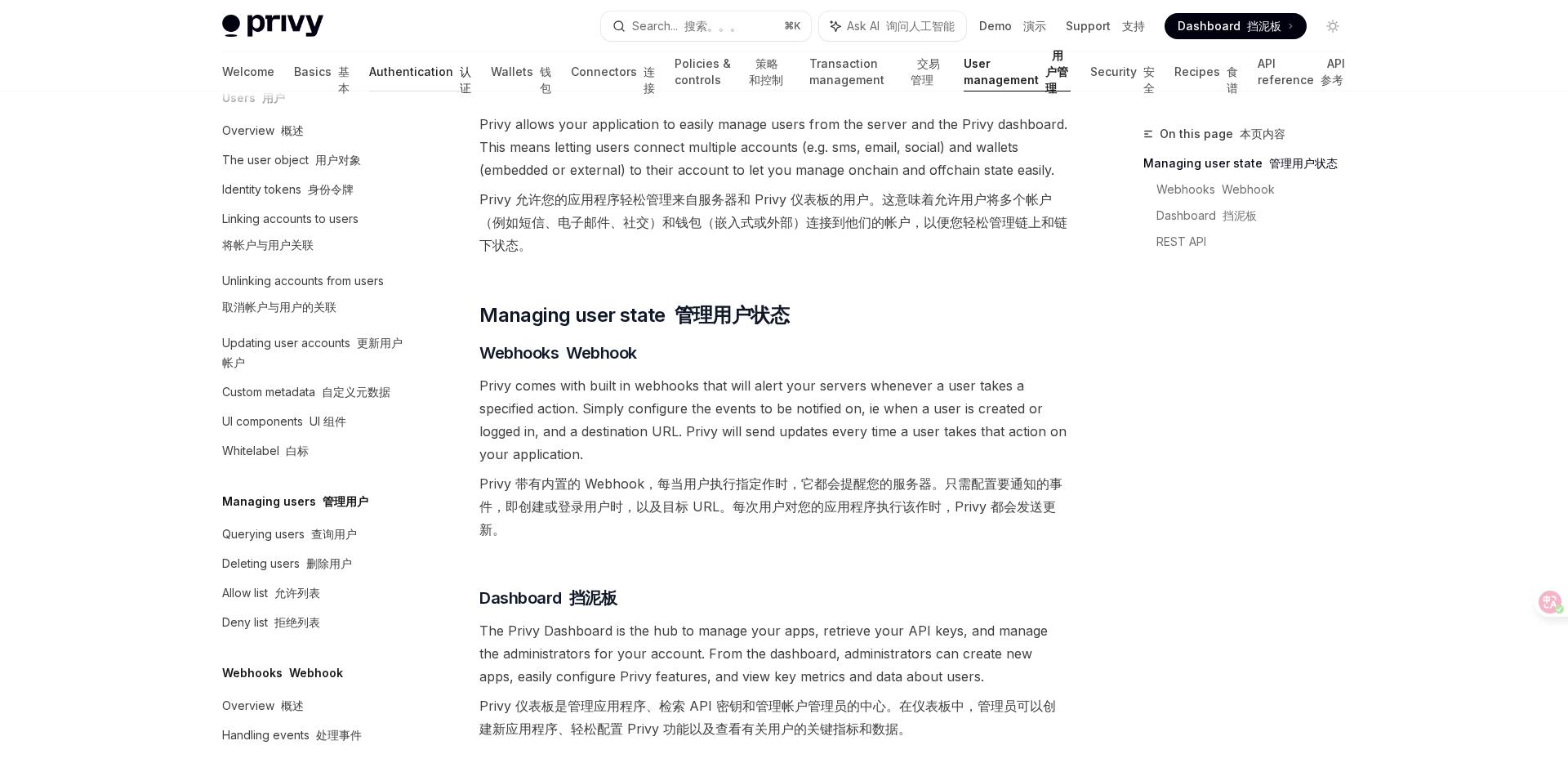
click at [369, 78] on link "Authentication 认证" at bounding box center [420, 72] width 102 height 39
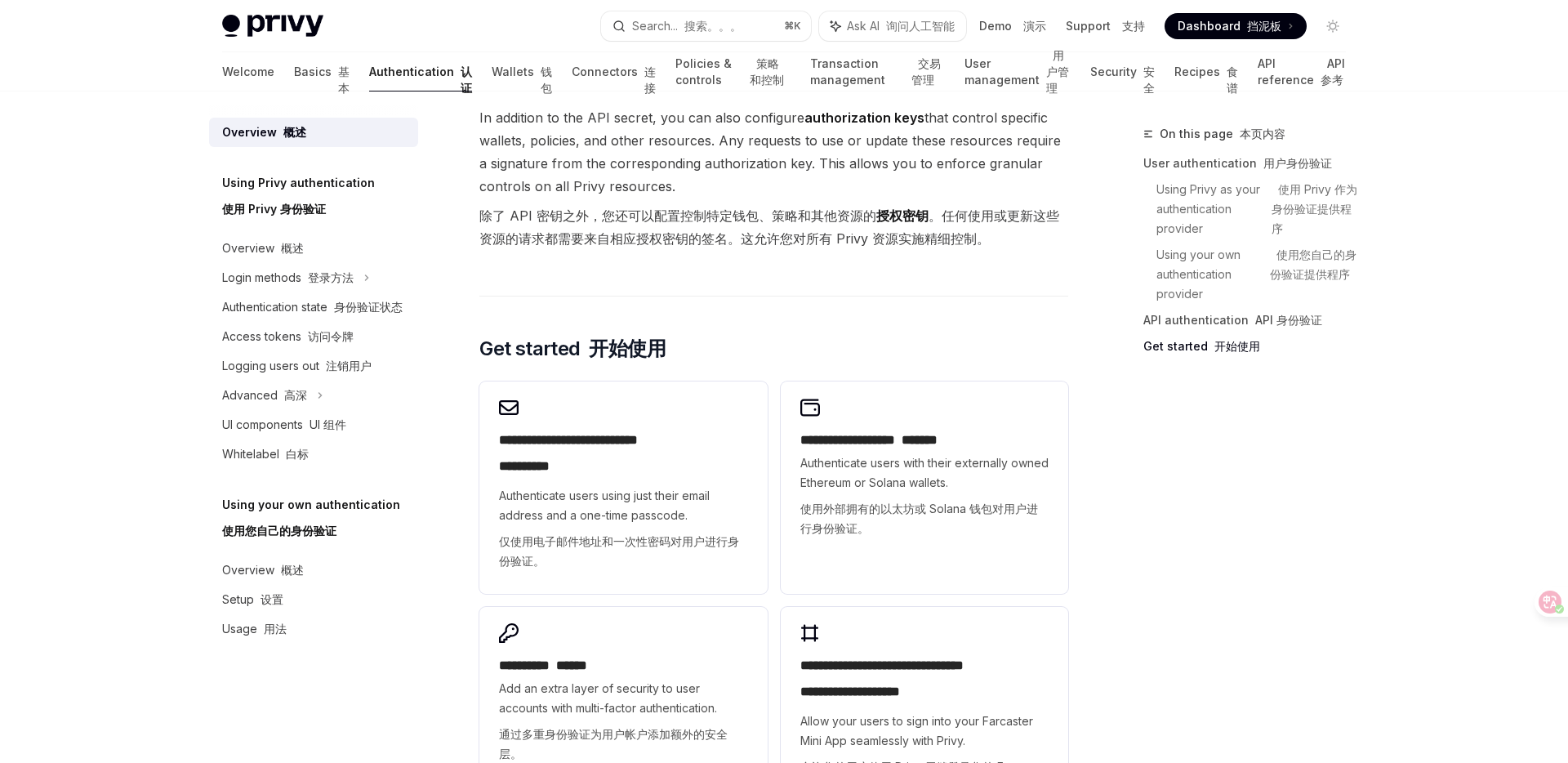
scroll to position [1867, 0]
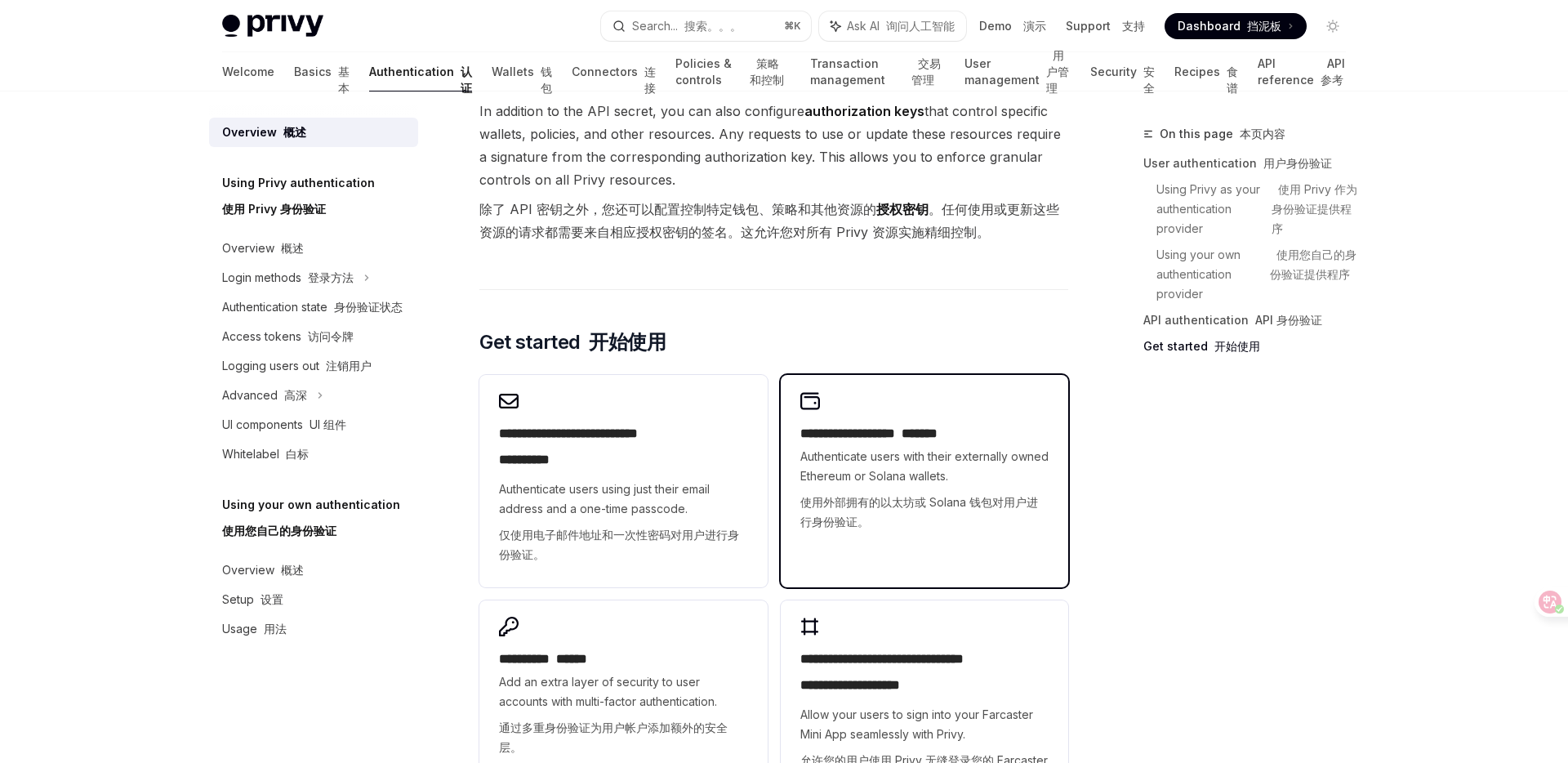
click at [885, 493] on font "使用外部拥有的以太坊或 Solana 钱包对用户进行身份验证。" at bounding box center [924, 512] width 248 height 39
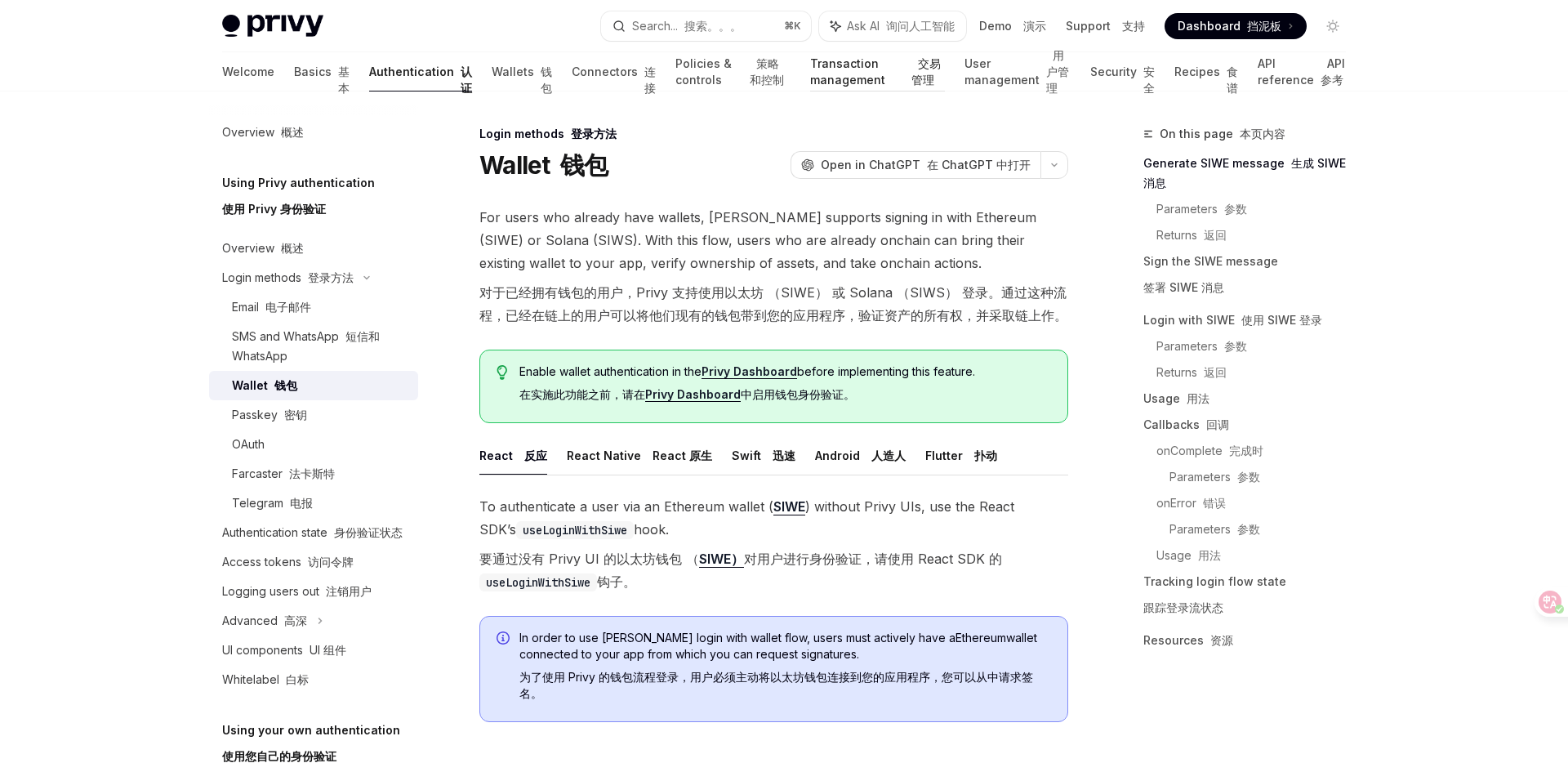
click at [810, 77] on link "Transaction management 交易管理" at bounding box center [877, 72] width 135 height 39
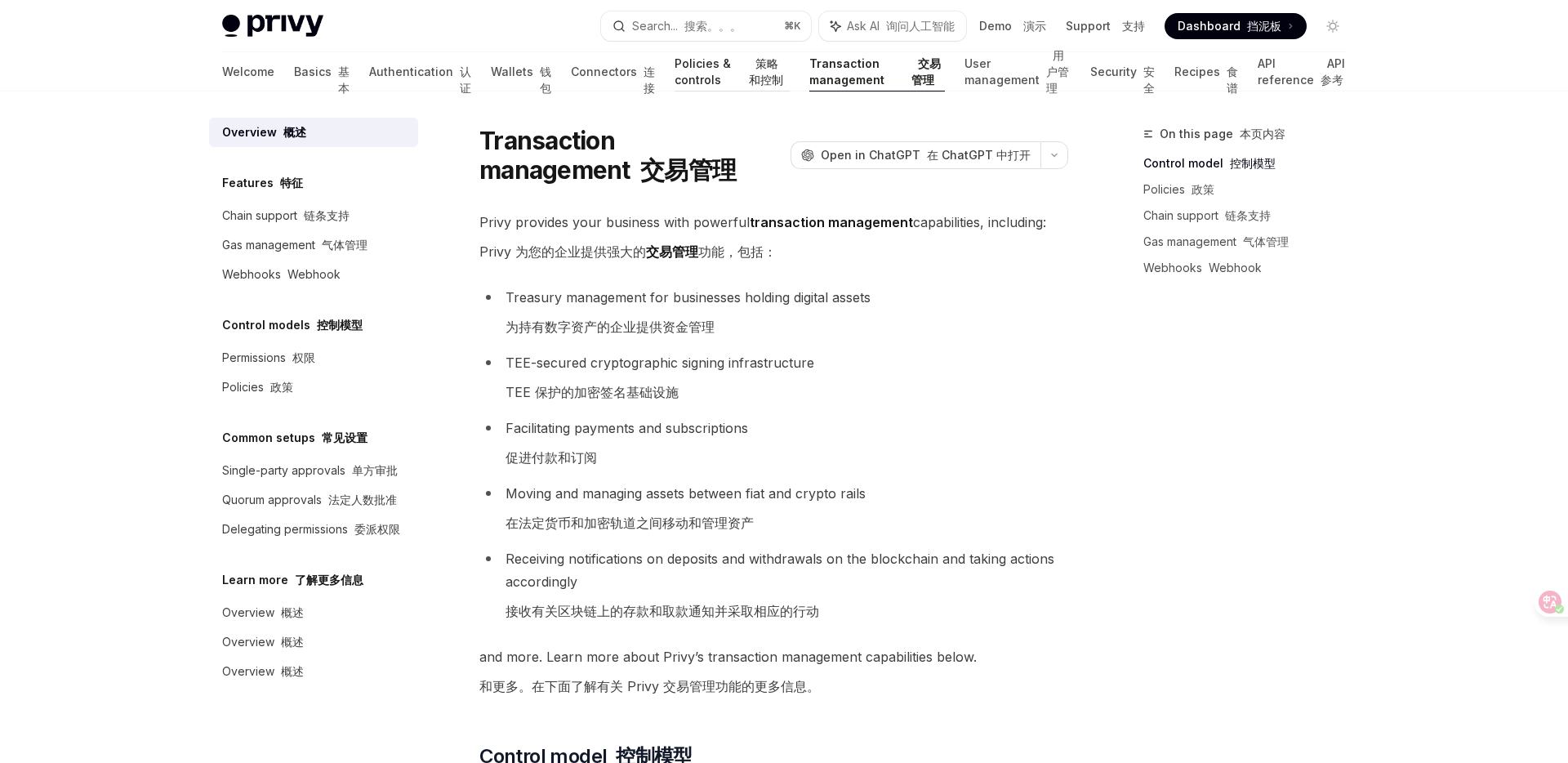
click at [675, 77] on link "Policies & controls 策略和控制" at bounding box center [732, 72] width 115 height 39
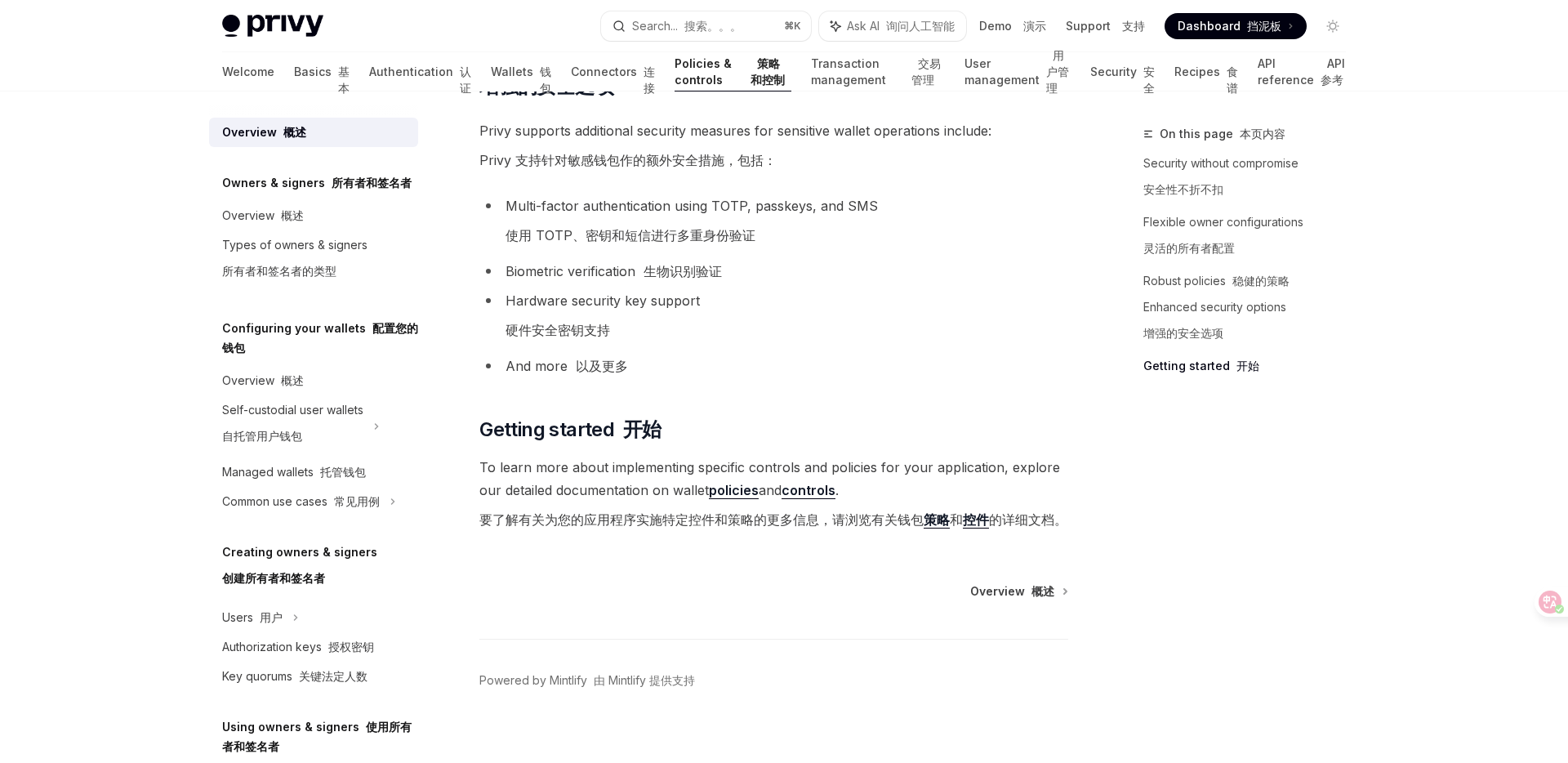
scroll to position [2183, 0]
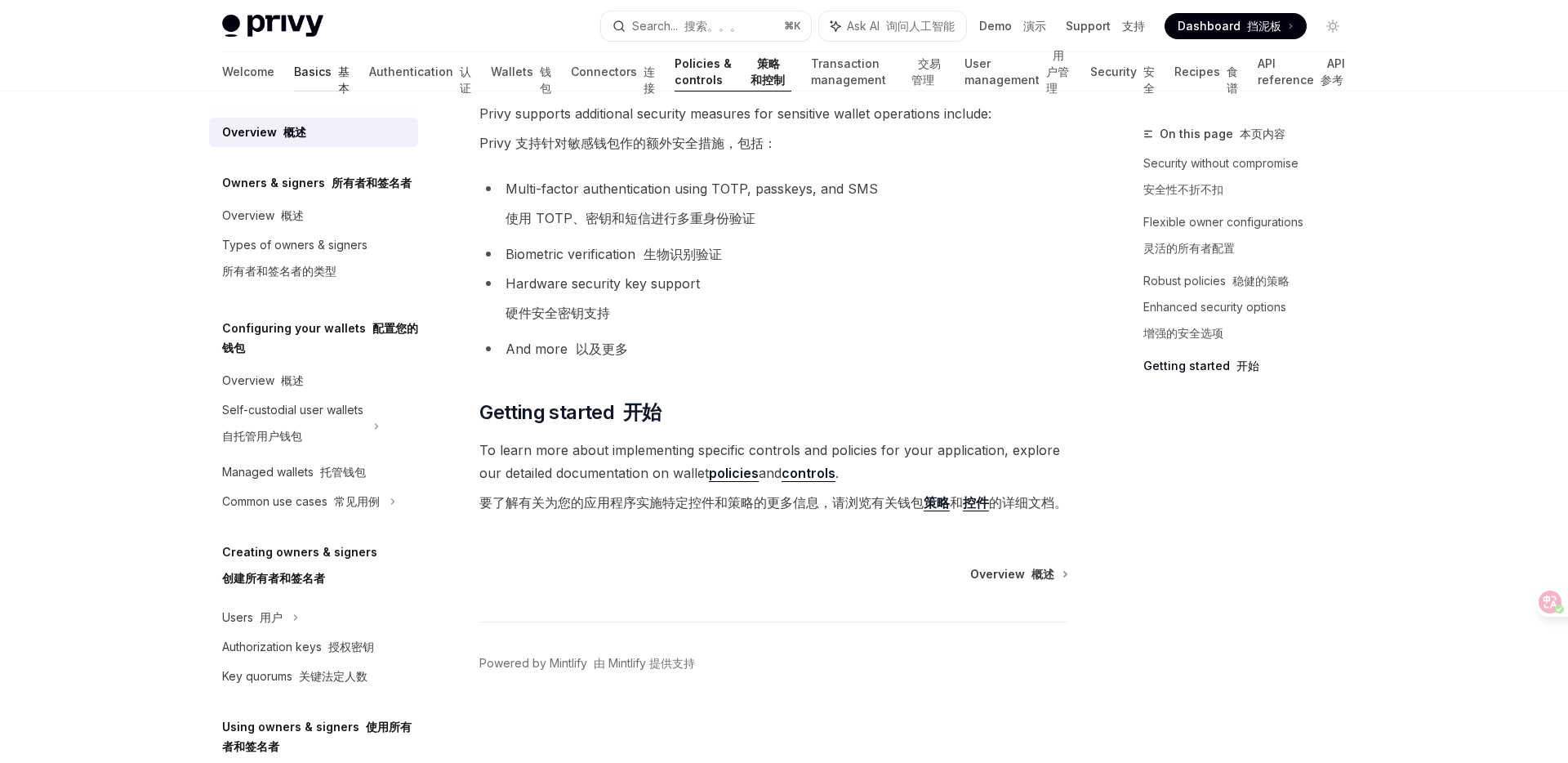
click at [294, 72] on link "Basics 基本" at bounding box center [321, 72] width 55 height 39
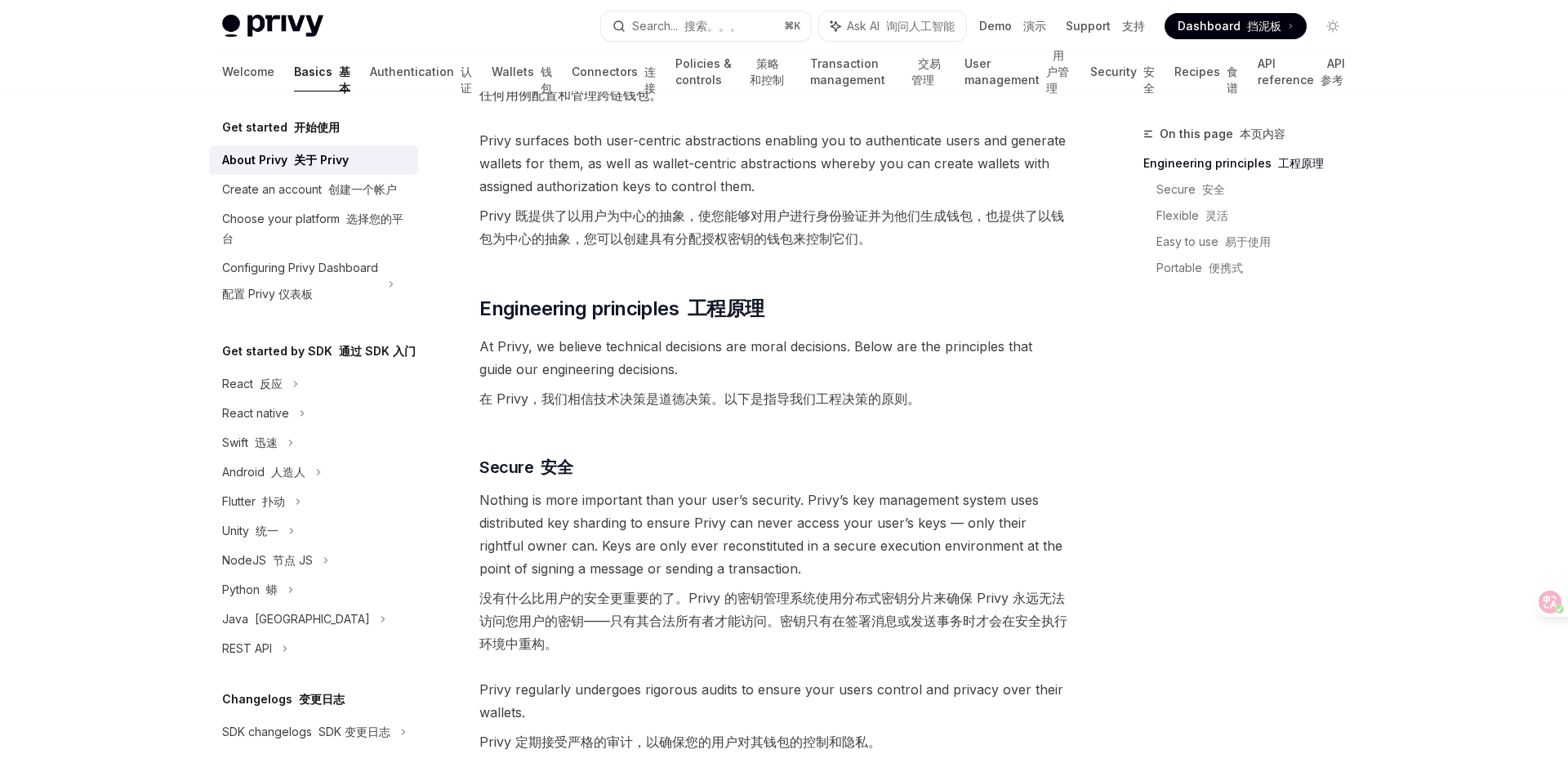
scroll to position [592, 0]
drag, startPoint x: 624, startPoint y: 241, endPoint x: 729, endPoint y: 241, distance: 105.0
click at [729, 241] on font "Privy 既提供了以用户为中心的抽象，使您能够对用户进行身份验证并为他们生成钱包，也提供了以钱包为中心的抽象，您可以创建具有分配授权密钥的钱包来控制它们。" at bounding box center [772, 228] width 585 height 39
click at [716, 250] on font "Privy 既提供了以用户为中心的抽象，使您能够对用户进行身份验证并为他们生成钱包，也提供了以钱包为中心的抽象，您可以创建具有分配授权密钥的钱包来控制它们。" at bounding box center [774, 228] width 589 height 45
click at [920, 235] on font "Privy 既提供了以用户为中心的抽象，使您能够对用户进行身份验证并为他们生成钱包，也提供了以钱包为中心的抽象，您可以创建具有分配授权密钥的钱包来控制它们。" at bounding box center [774, 228] width 589 height 45
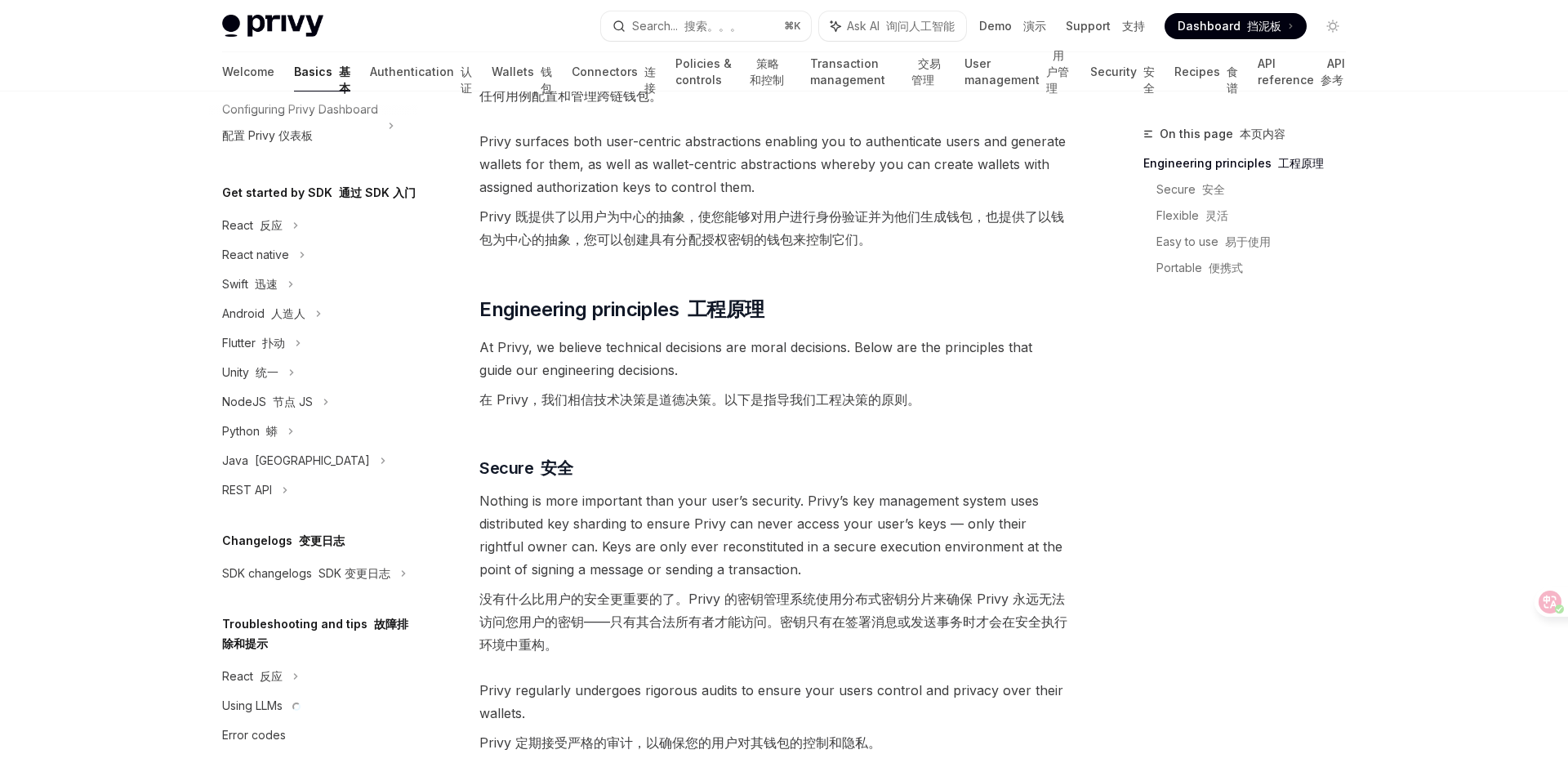
scroll to position [178, 0]
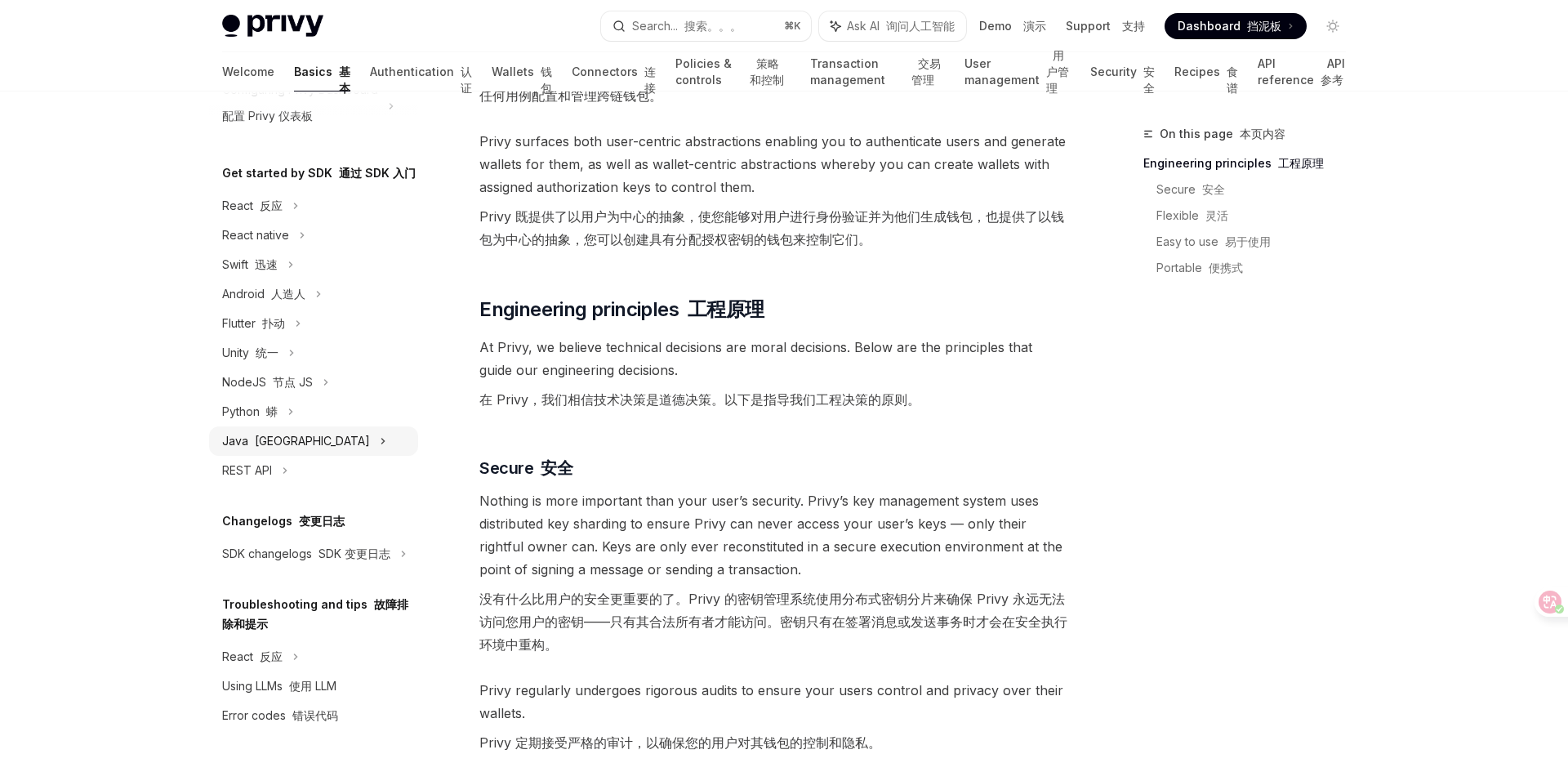
click at [293, 441] on div "[GEOGRAPHIC_DATA]" at bounding box center [314, 441] width 209 height 29
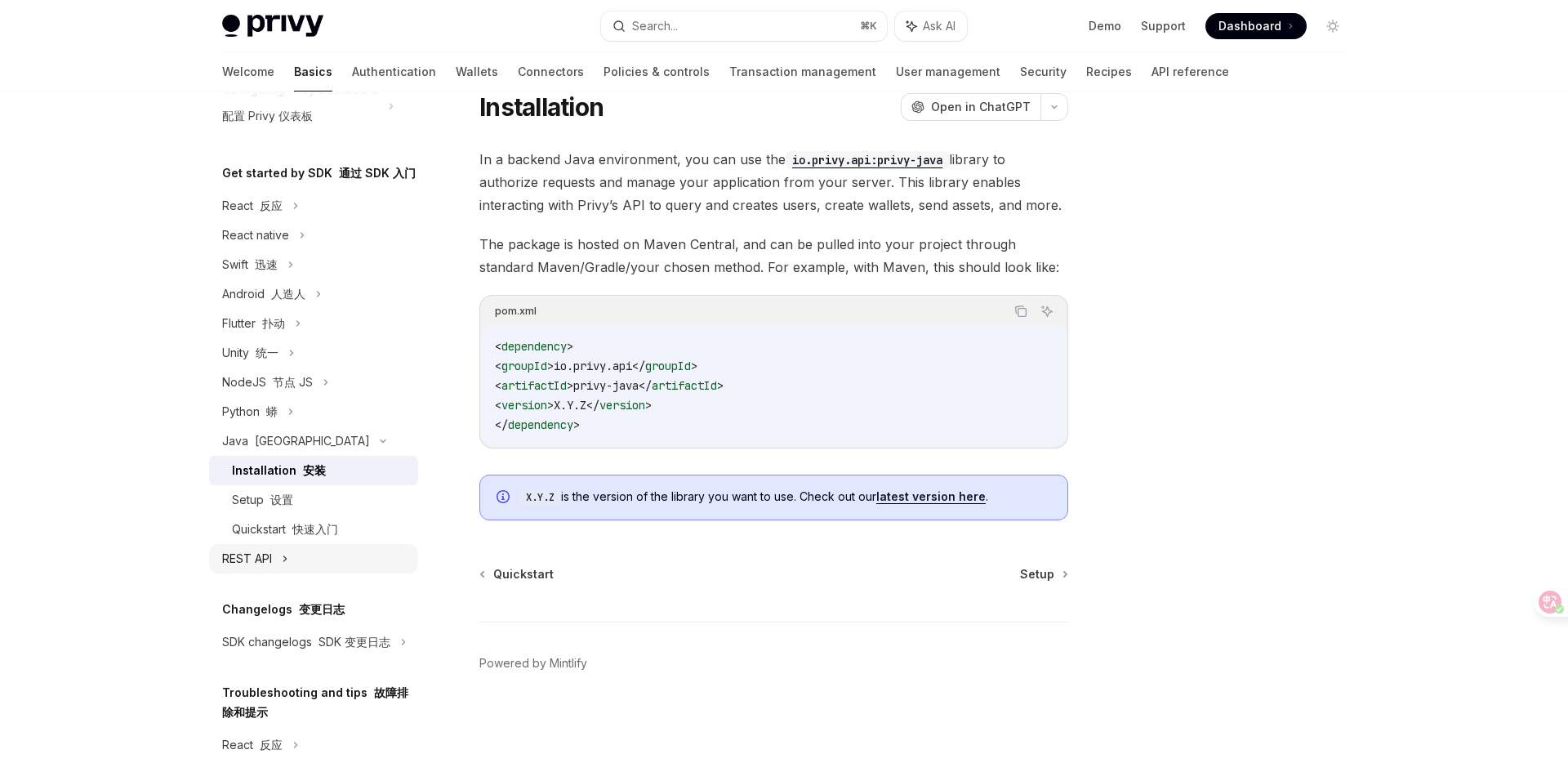
scroll to position [58, 0]
click at [268, 553] on div "REST API" at bounding box center [247, 559] width 50 height 20
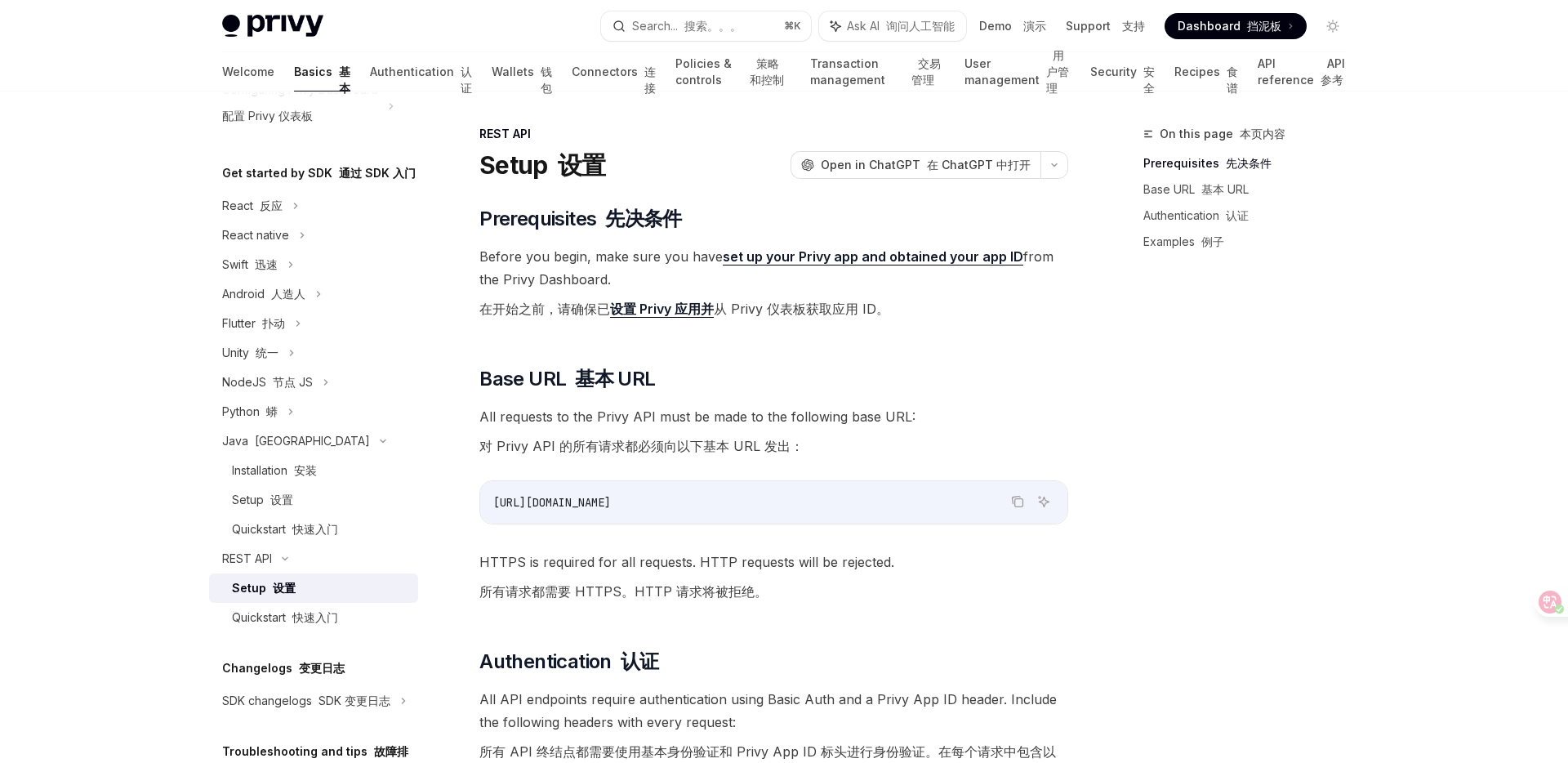
click at [297, 594] on div "Setup 设置" at bounding box center [320, 588] width 176 height 20
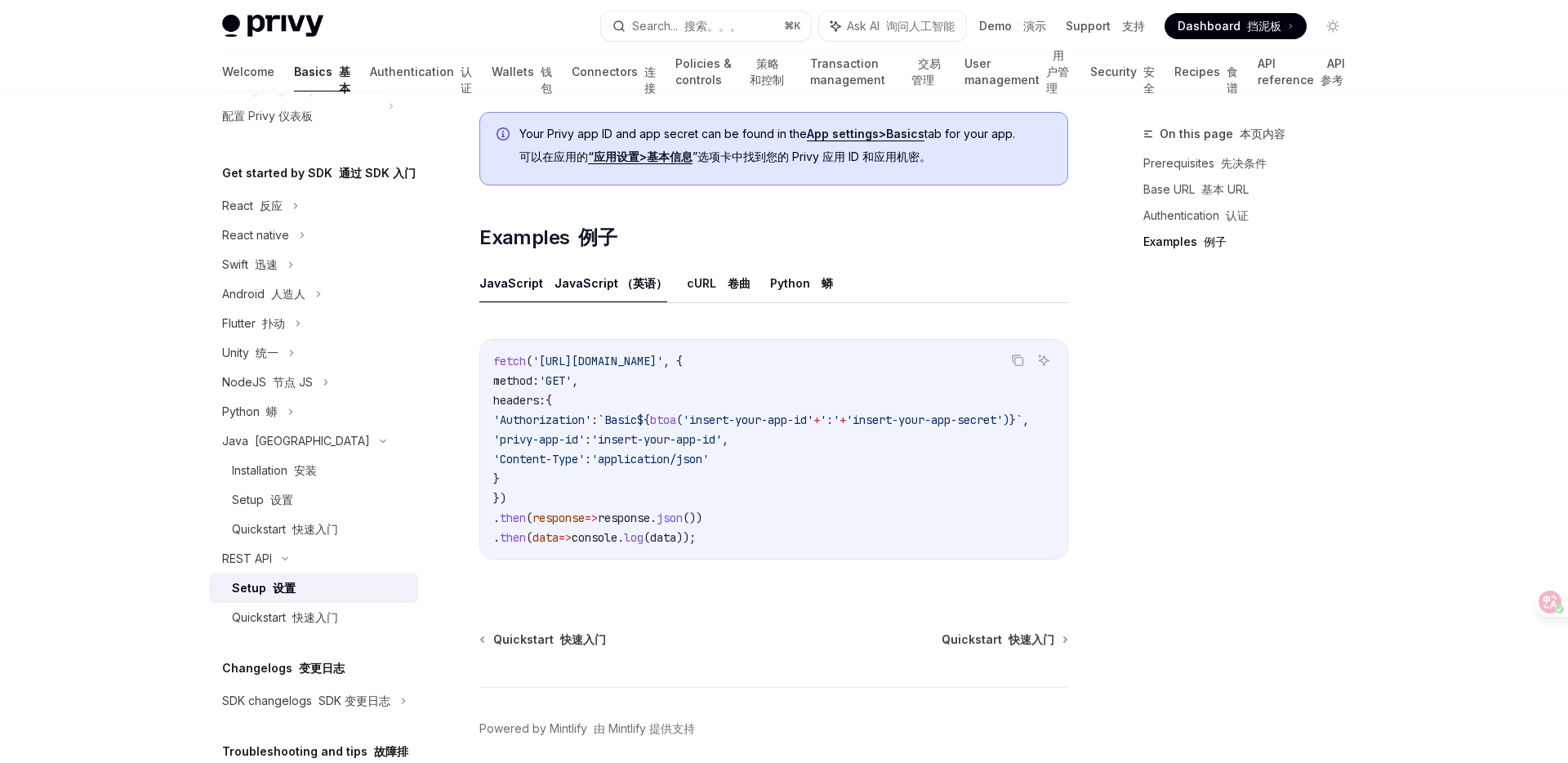
scroll to position [1160, 0]
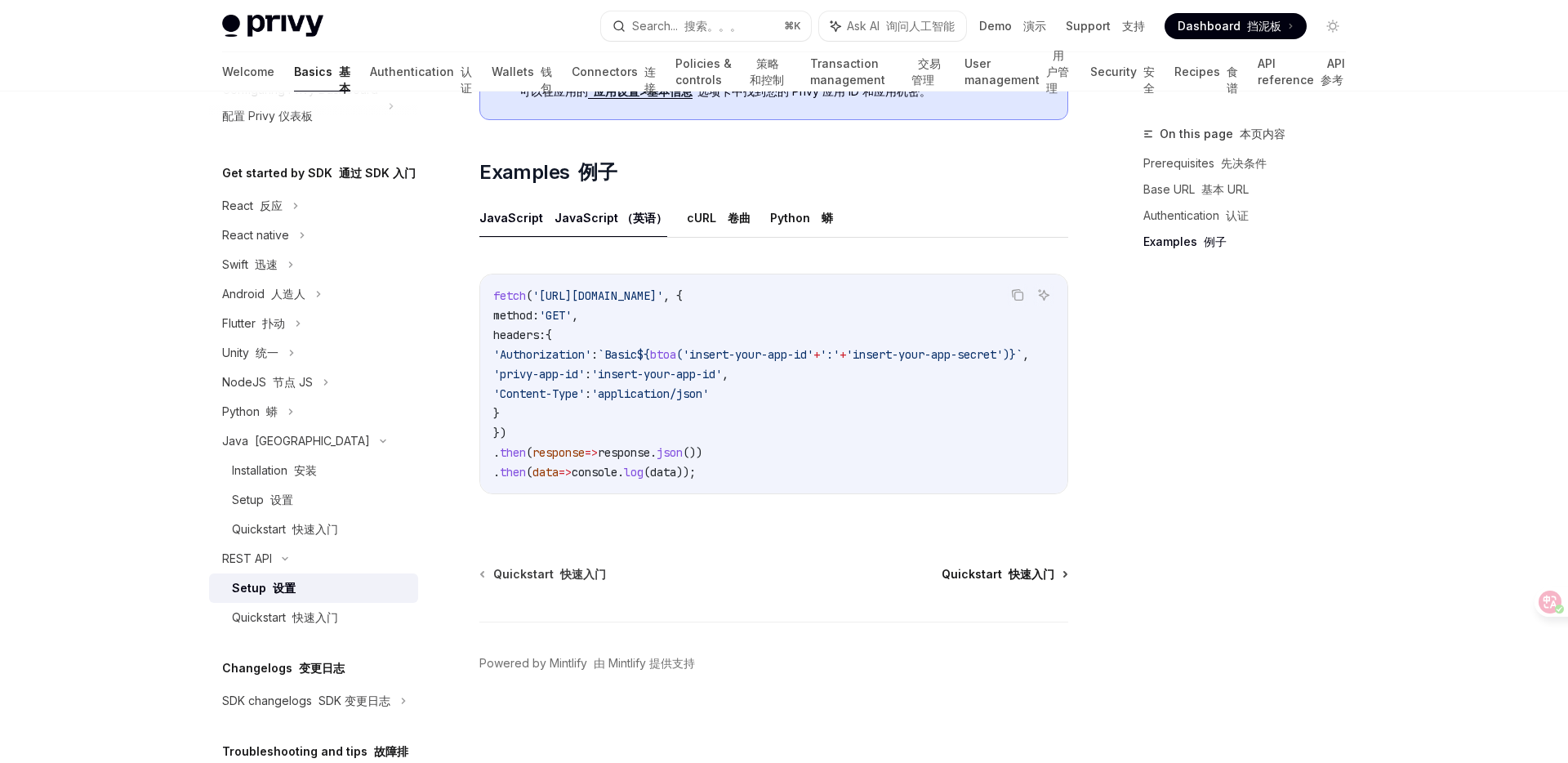
click at [1042, 577] on font "快速入门" at bounding box center [1031, 573] width 45 height 14
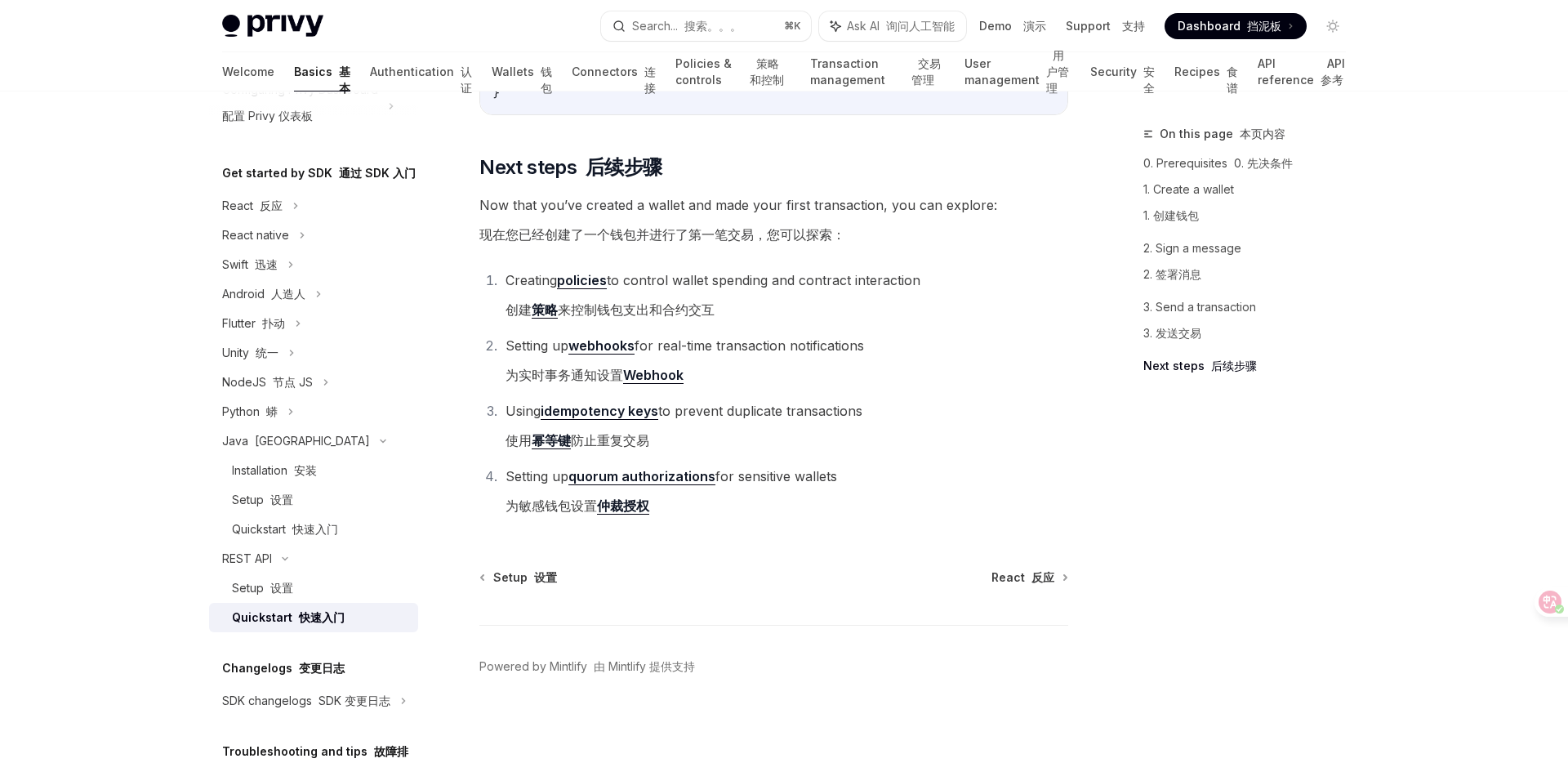
scroll to position [2647, 0]
click at [677, 78] on link "Policies & controls 策略和控制" at bounding box center [733, 72] width 115 height 39
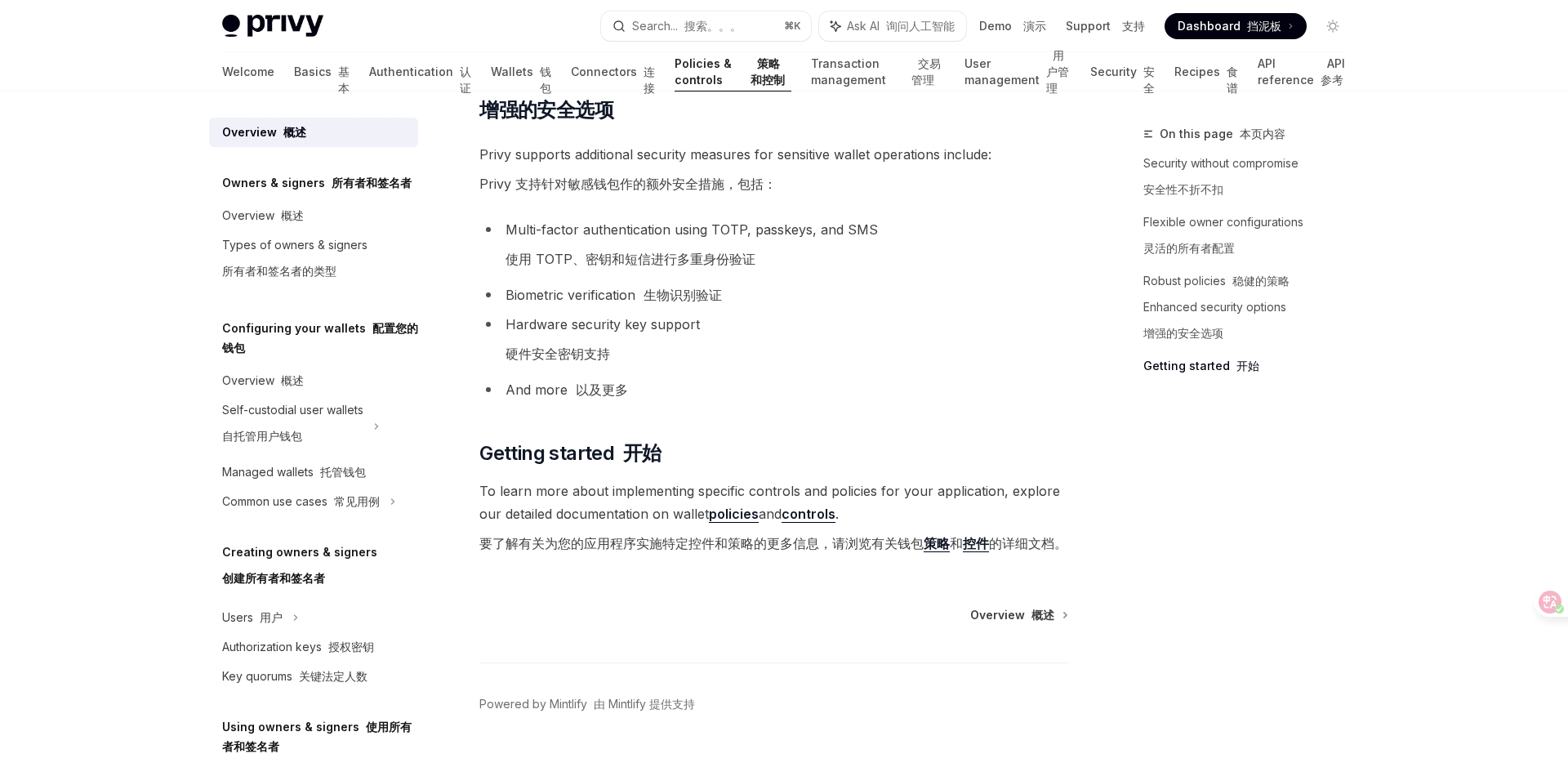
scroll to position [2183, 0]
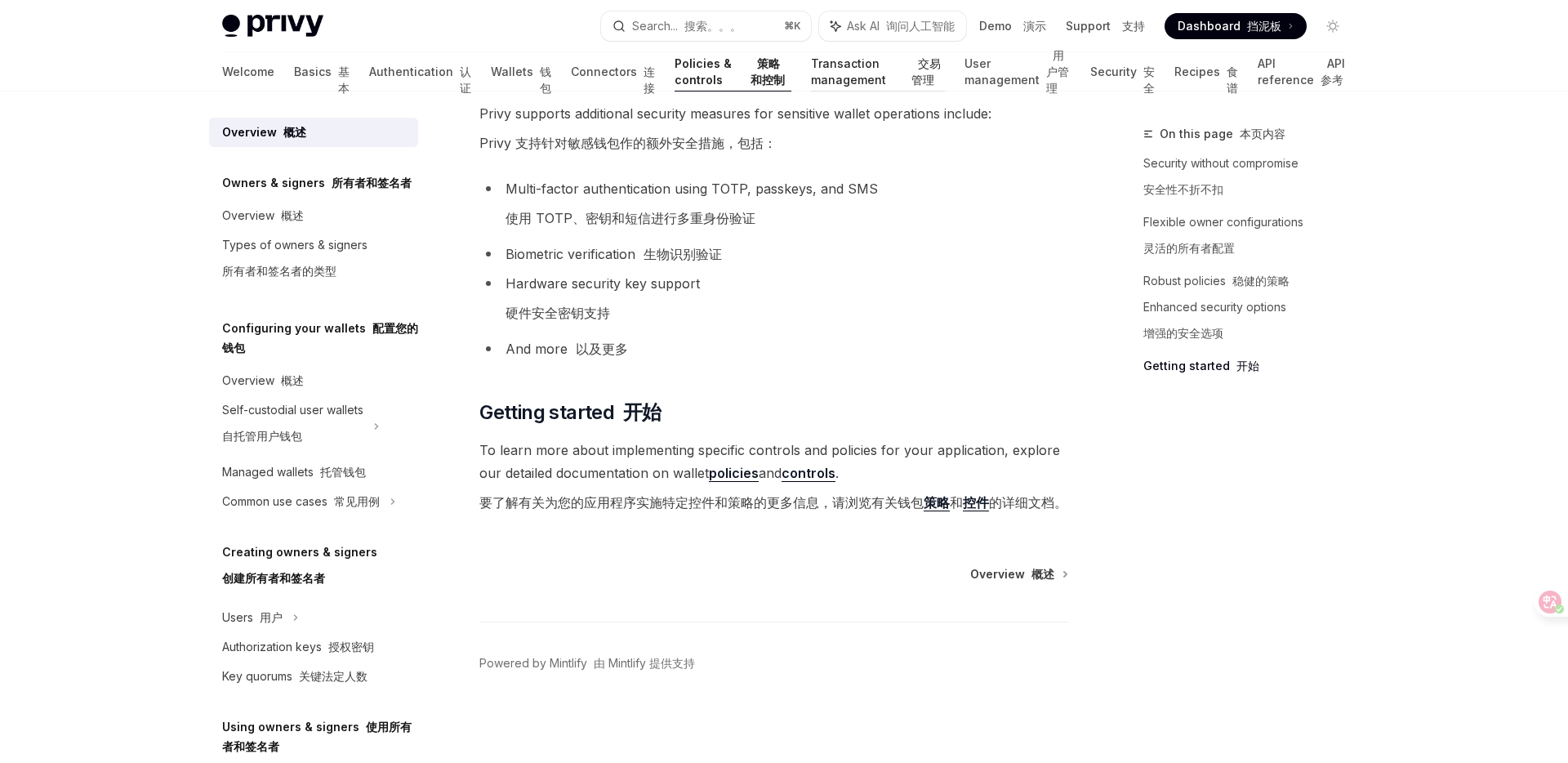
click at [811, 81] on link "Transaction management 交易管理" at bounding box center [878, 72] width 134 height 39
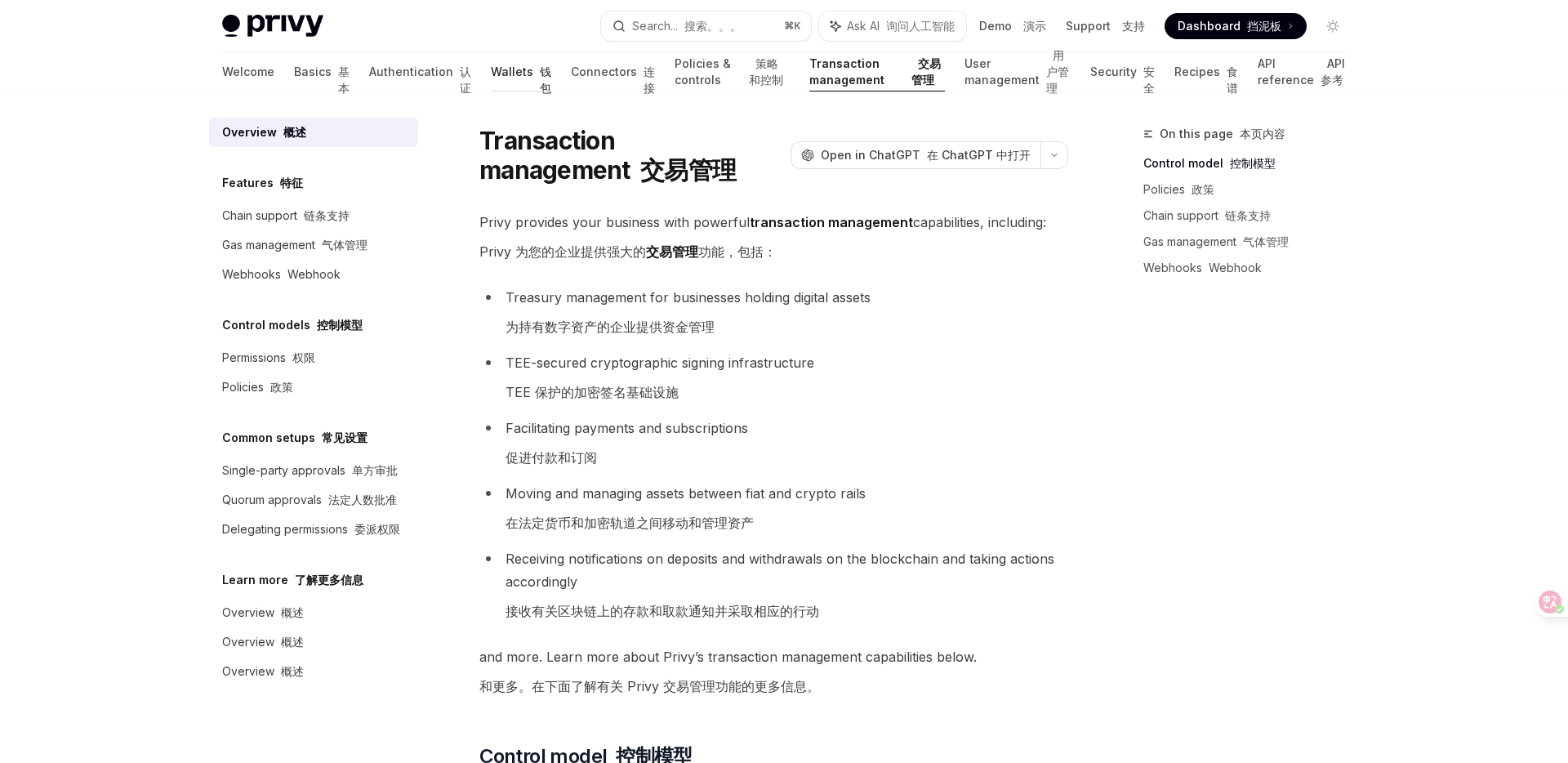
click at [491, 83] on link "Wallets 钱包" at bounding box center [521, 72] width 61 height 39
type textarea "*"
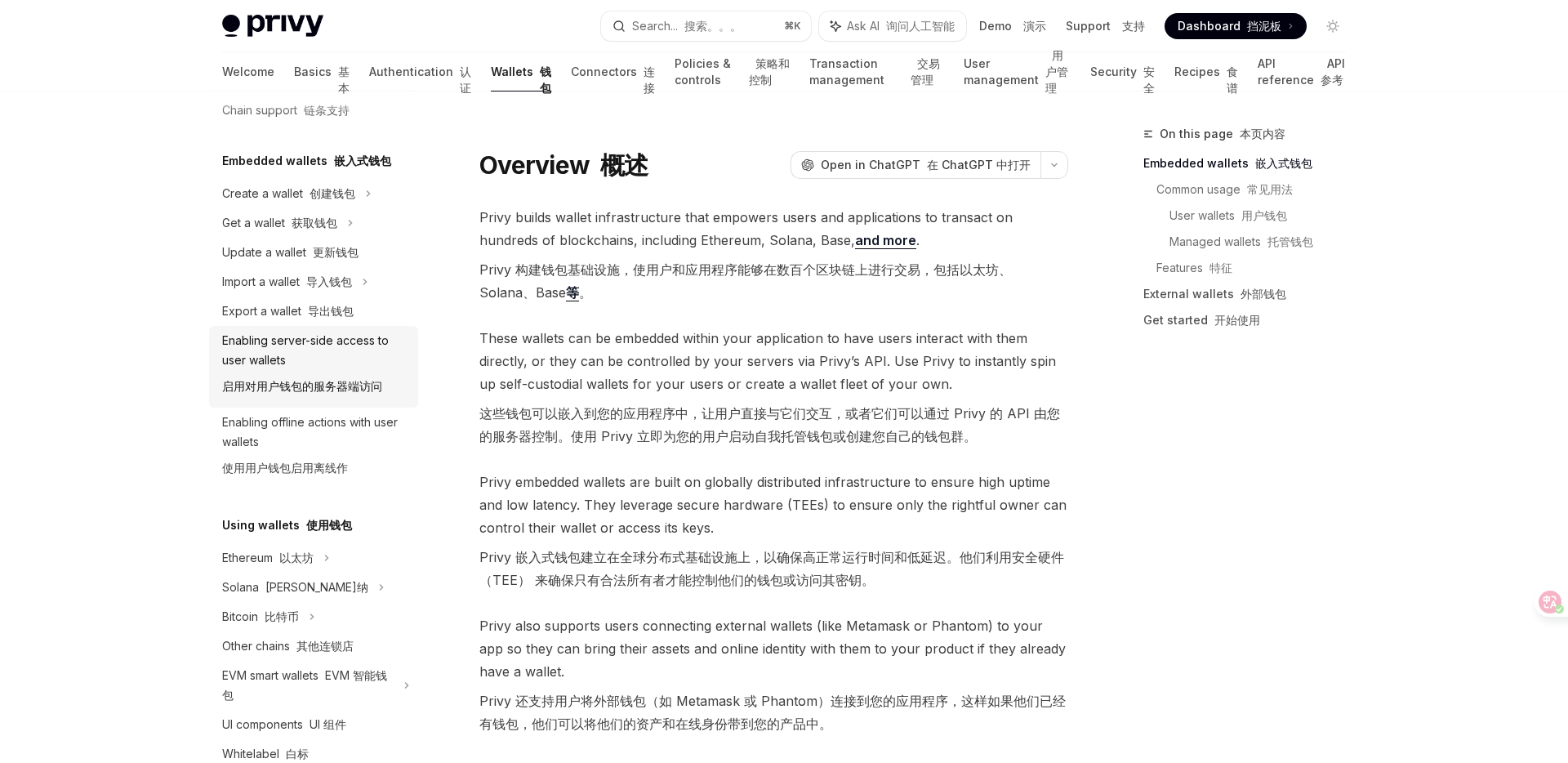
scroll to position [106, 0]
